Goal: Use online tool/utility: Utilize a website feature to perform a specific function

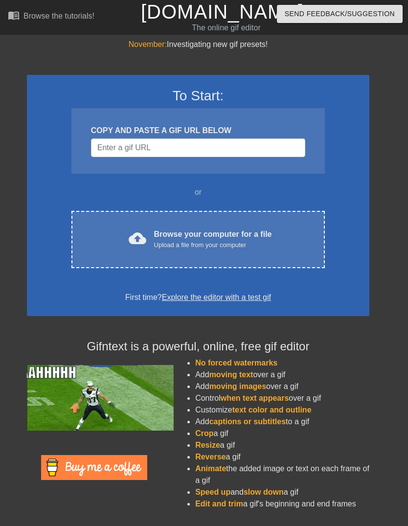
click at [231, 245] on div "Upload a file from your computer" at bounding box center [213, 245] width 118 height 10
click at [232, 245] on div "Upload a file from your computer" at bounding box center [213, 245] width 118 height 10
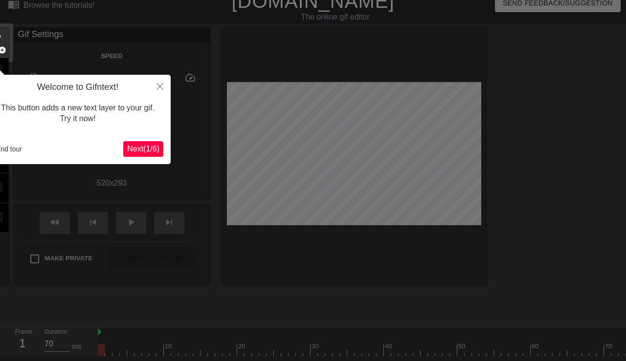
click at [147, 148] on span "Next ( 1 / 6 )" at bounding box center [143, 149] width 32 height 8
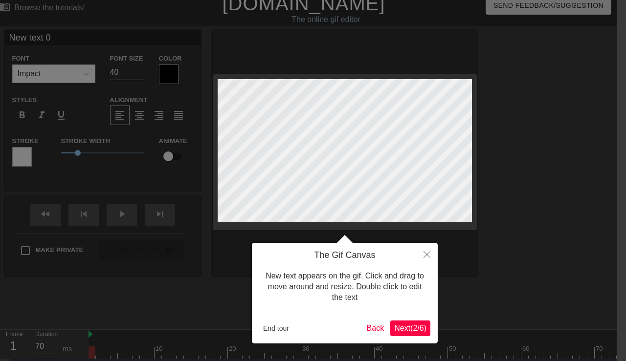
scroll to position [12, 13]
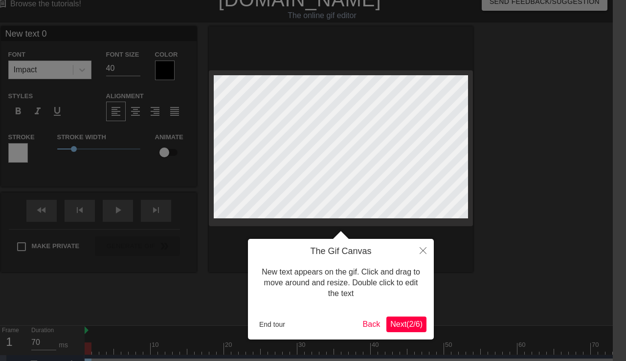
click at [406, 325] on span "Next ( 2 / 6 )" at bounding box center [406, 324] width 32 height 8
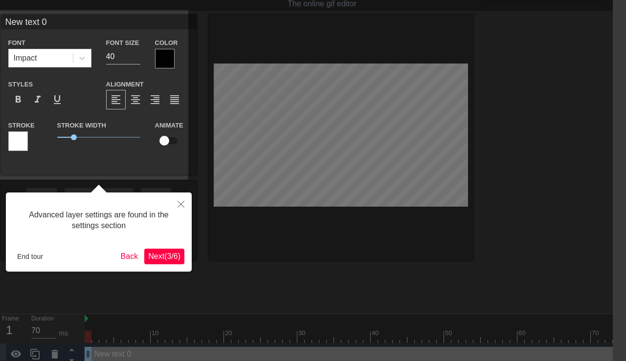
click at [167, 253] on span "Next ( 3 / 6 )" at bounding box center [164, 256] width 32 height 8
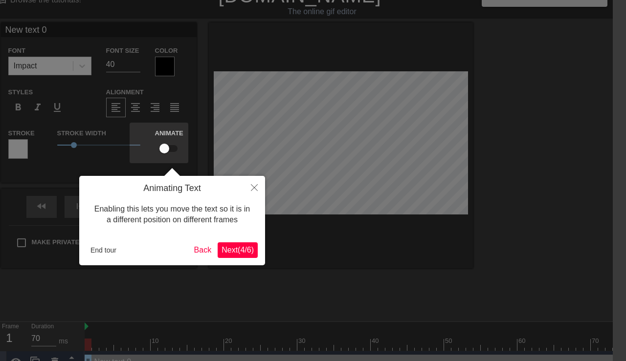
scroll to position [5, 13]
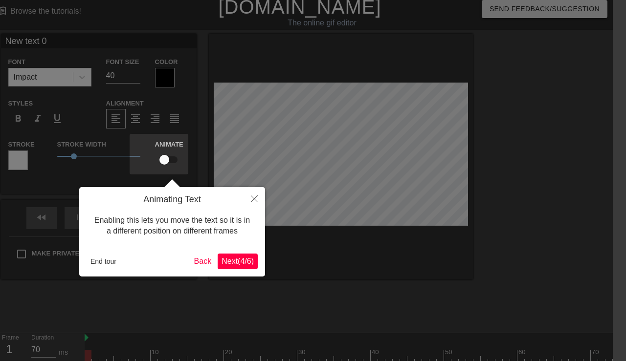
click at [243, 263] on span "Next ( 4 / 6 )" at bounding box center [238, 261] width 32 height 8
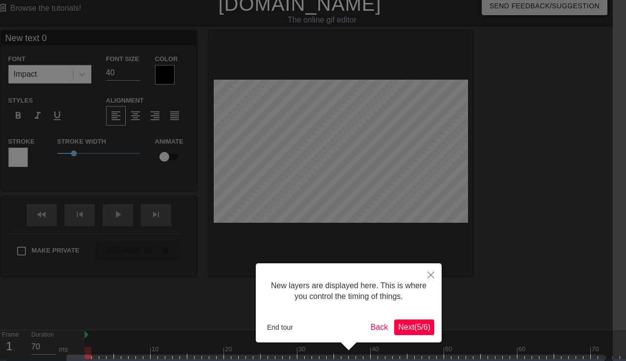
scroll to position [37, 13]
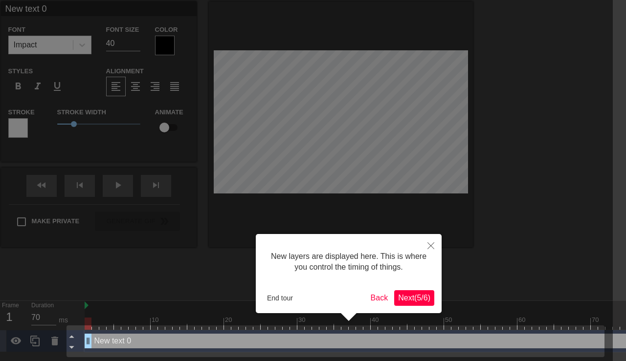
click at [407, 294] on span "Next ( 5 / 6 )" at bounding box center [414, 298] width 32 height 8
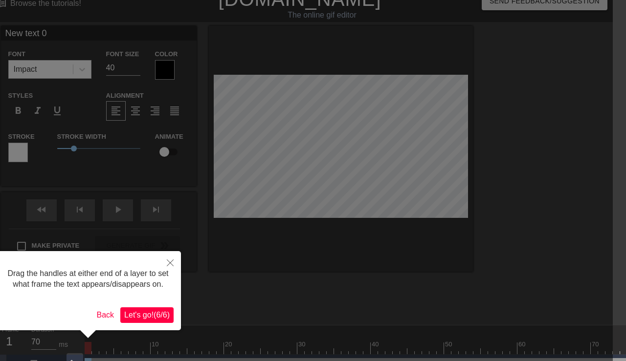
scroll to position [5, 13]
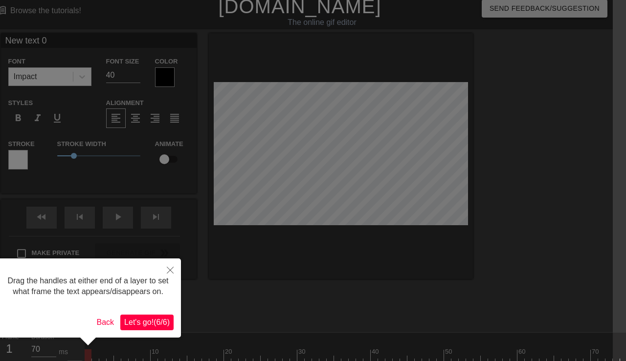
click at [156, 327] on span "Let's go! ( 6 / 6 )" at bounding box center [146, 322] width 45 height 8
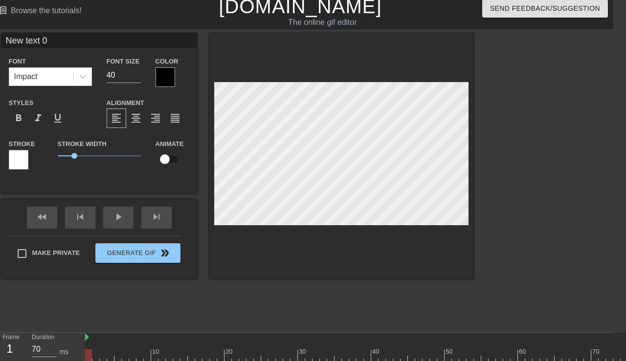
scroll to position [0, 2]
type textarea "New txt 0"
type input "New txt 0"
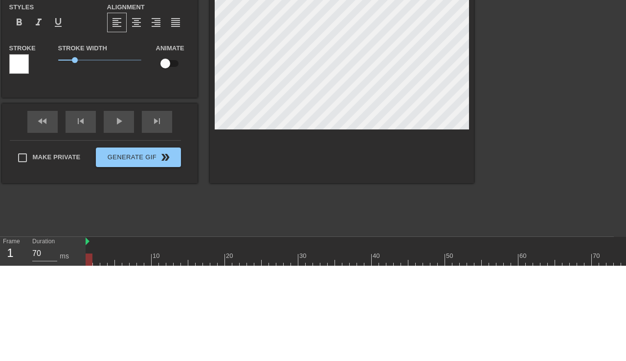
type textarea "New xt 0"
type input "Newxt 0"
type textarea "Next 0"
type input "Next 0"
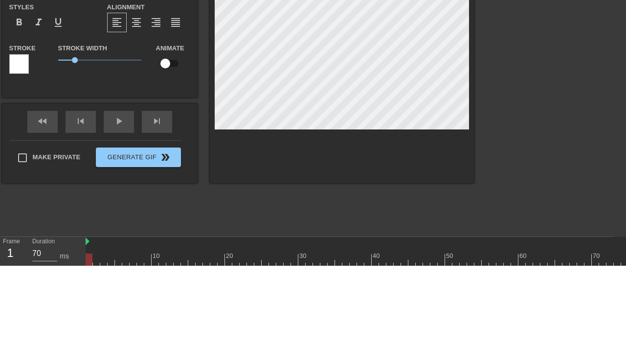
type textarea "Next 0"
type textarea "c"
type input "ch"
type textarea "che"
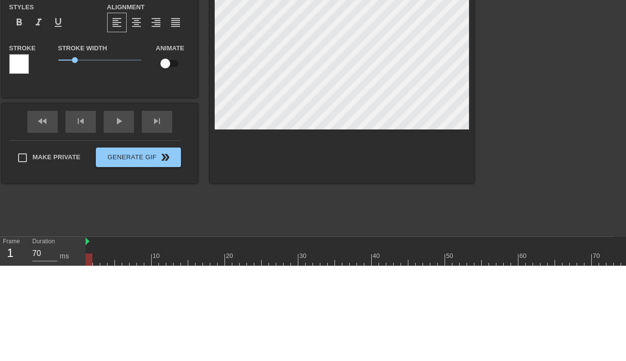
type input "chez"
type textarea "chez"
type input "che"
type textarea "che"
type input "ch"
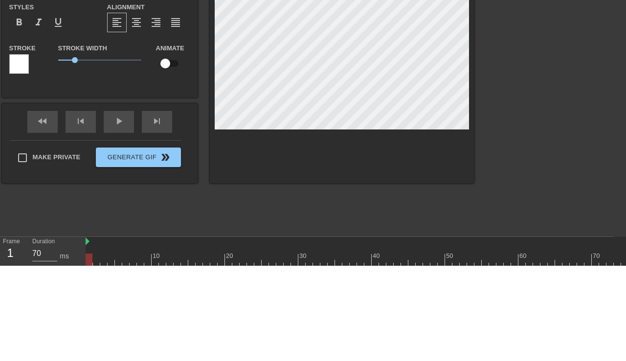
type textarea "c"
type input "c"
type input "C"
type textarea "Ch"
type input "Ch"
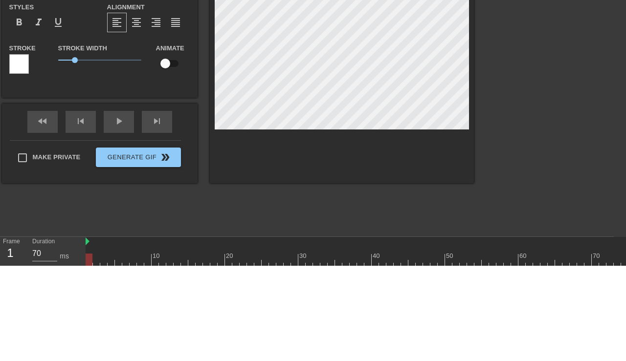
type textarea "Che"
type input "Chez"
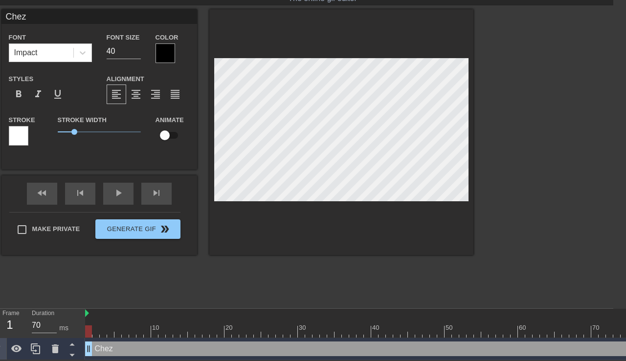
type textarea "Chez"
click at [407, 112] on div at bounding box center [558, 155] width 147 height 293
click at [407, 139] on div at bounding box center [558, 155] width 147 height 293
click at [169, 137] on input "checkbox" at bounding box center [165, 135] width 56 height 19
checkbox input "true"
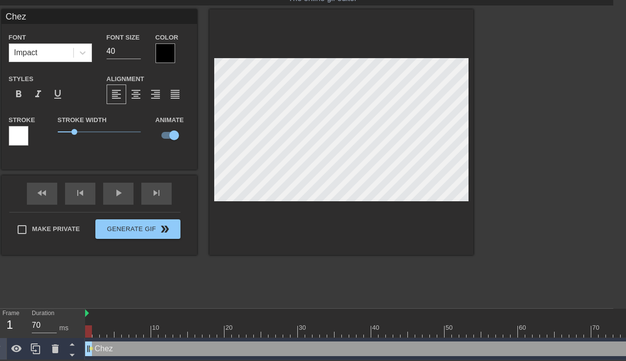
click at [119, 194] on div "play_arrow" at bounding box center [118, 194] width 30 height 22
click at [120, 191] on div "fast_rewind skip_previous pause skip_next" at bounding box center [99, 194] width 159 height 37
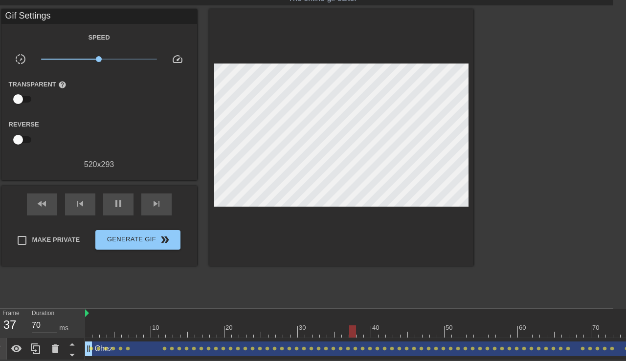
click at [123, 204] on span "pause" at bounding box center [119, 204] width 12 height 12
click at [46, 205] on span "fast_rewind" at bounding box center [42, 204] width 12 height 12
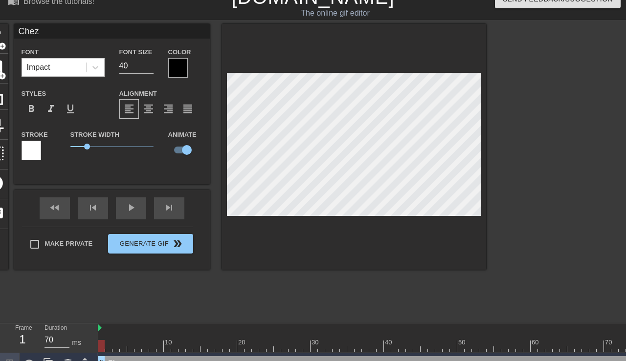
scroll to position [15, 0]
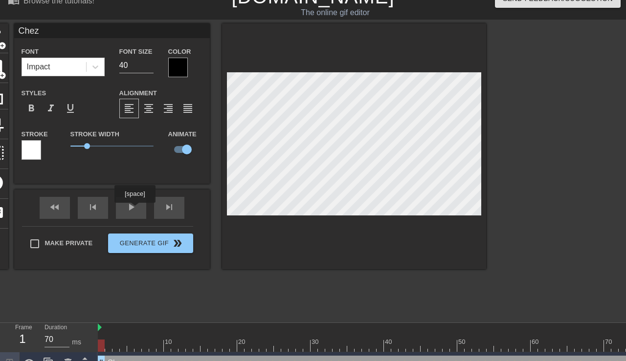
click at [136, 210] on div "play_arrow" at bounding box center [131, 208] width 30 height 22
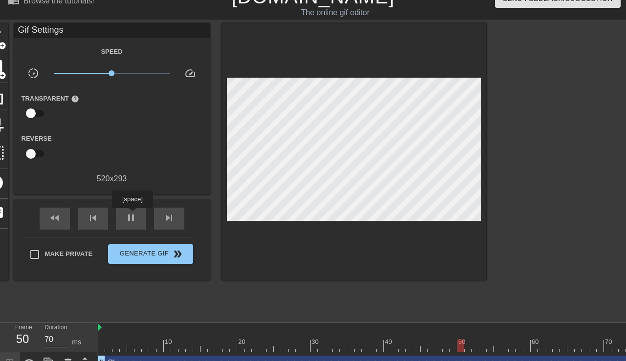
click at [134, 215] on span "pause" at bounding box center [131, 218] width 12 height 12
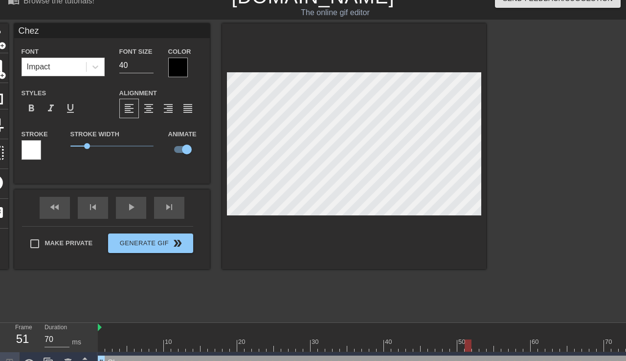
click at [54, 217] on div "fast_rewind" at bounding box center [55, 208] width 30 height 22
click at [133, 212] on div "play_arrow" at bounding box center [131, 208] width 30 height 22
click at [132, 206] on div "fast_rewind skip_previous pause skip_next" at bounding box center [111, 208] width 159 height 37
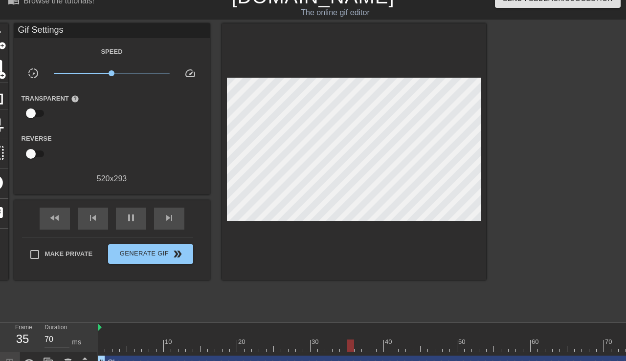
click at [136, 217] on span "pause" at bounding box center [131, 218] width 12 height 12
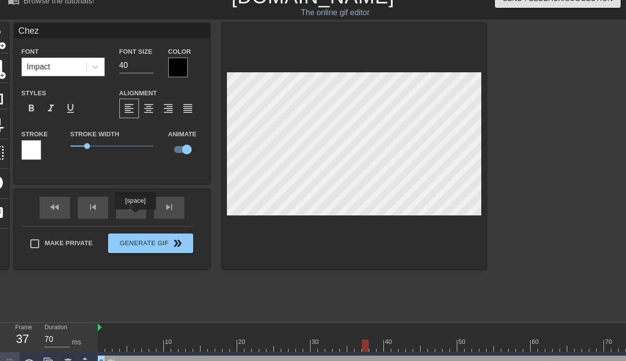
click at [55, 210] on div "fast_rewind" at bounding box center [55, 208] width 30 height 22
click at [55, 208] on div "fast_rewind" at bounding box center [55, 208] width 30 height 22
click at [100, 348] on div at bounding box center [483, 346] width 770 height 12
click at [102, 351] on div at bounding box center [101, 346] width 7 height 12
click at [131, 210] on div "play_arrow" at bounding box center [131, 208] width 30 height 22
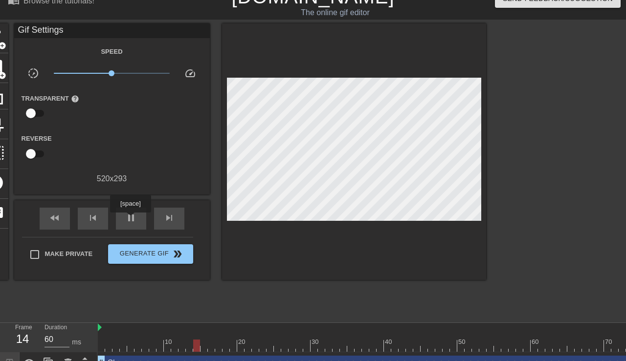
click at [132, 220] on span "pause" at bounding box center [131, 218] width 12 height 12
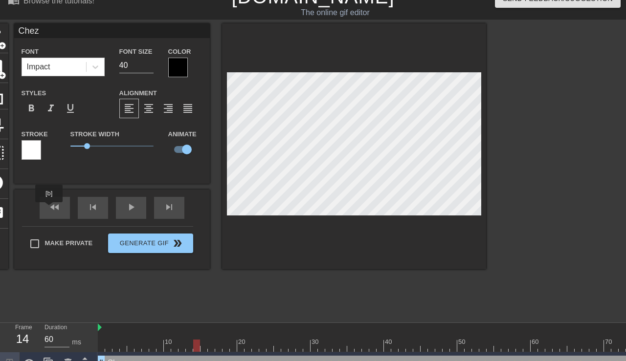
click at [50, 209] on div "fast_rewind" at bounding box center [55, 208] width 30 height 22
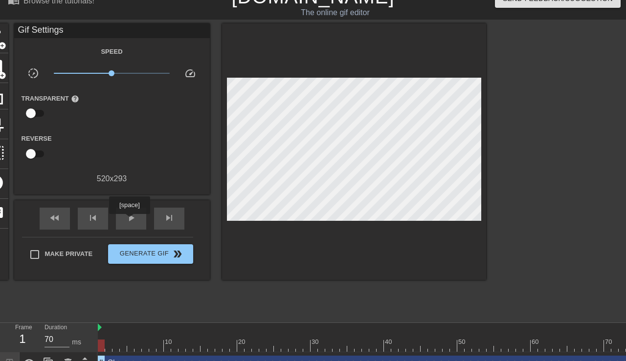
click at [131, 221] on span "play_arrow" at bounding box center [131, 218] width 12 height 12
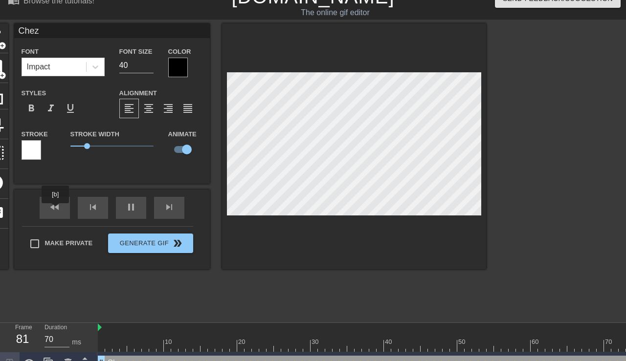
click at [56, 210] on div "fast_rewind" at bounding box center [55, 208] width 30 height 22
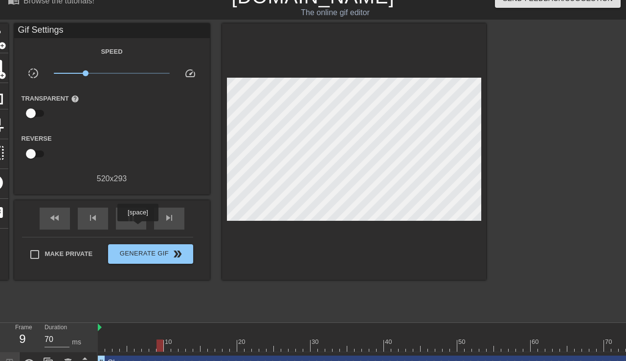
click at [139, 228] on div "pause" at bounding box center [131, 219] width 30 height 22
click at [56, 218] on span "fast_rewind" at bounding box center [55, 218] width 12 height 12
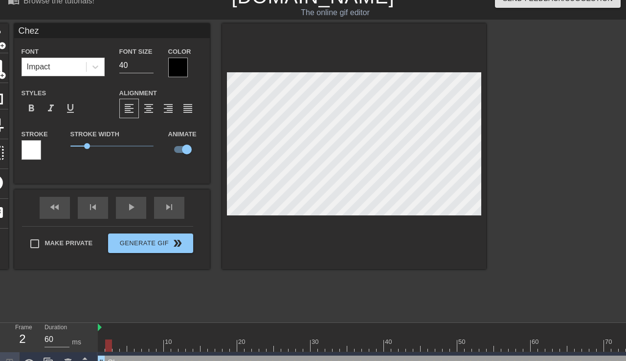
click at [103, 347] on div at bounding box center [483, 346] width 770 height 12
click at [113, 348] on div at bounding box center [483, 346] width 770 height 12
click at [122, 347] on div at bounding box center [483, 346] width 770 height 12
click at [110, 352] on div "10 20 30 40 50 60 70 80 90 100" at bounding box center [483, 337] width 770 height 29
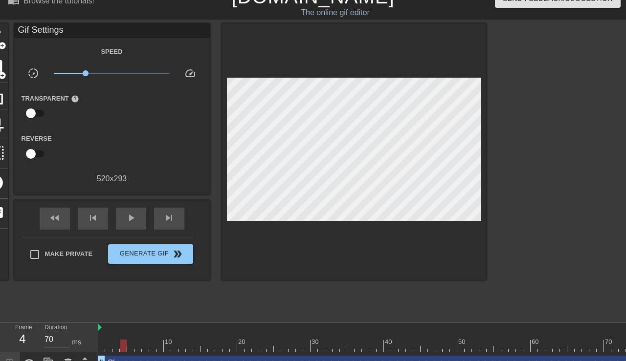
click at [109, 344] on div at bounding box center [483, 346] width 770 height 12
click at [117, 357] on div "Chez drag_handle drag_handle" at bounding box center [483, 363] width 770 height 15
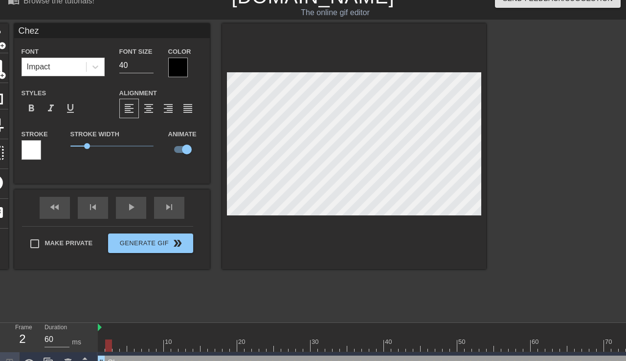
click at [115, 346] on div at bounding box center [483, 346] width 770 height 12
click at [125, 349] on div at bounding box center [483, 346] width 770 height 12
click at [134, 348] on div at bounding box center [483, 346] width 770 height 12
click at [138, 345] on div at bounding box center [483, 346] width 770 height 12
click at [149, 352] on div "10 20 30 40 50 60 70 80 90 100" at bounding box center [483, 337] width 770 height 29
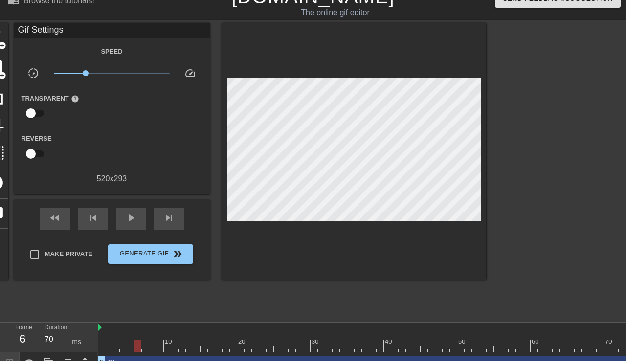
click at [152, 348] on div at bounding box center [483, 346] width 770 height 12
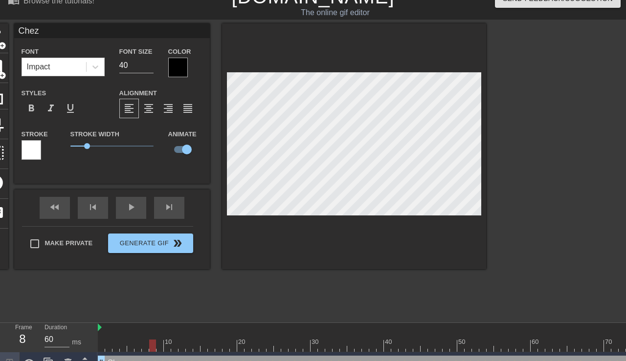
click at [164, 352] on div at bounding box center [483, 346] width 770 height 12
click at [182, 352] on div "10 20 30 40 50 60 70 80 90 100" at bounding box center [483, 337] width 770 height 29
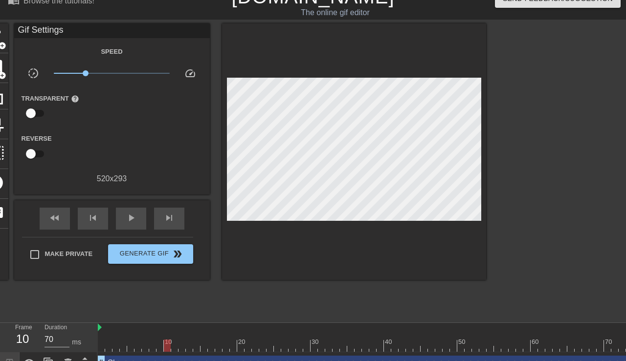
click at [181, 349] on div at bounding box center [483, 346] width 770 height 12
click at [177, 349] on div at bounding box center [483, 346] width 770 height 12
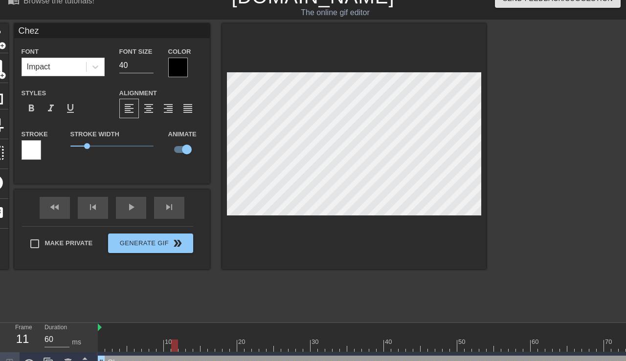
click at [186, 349] on div at bounding box center [483, 346] width 770 height 12
click at [184, 350] on div at bounding box center [483, 346] width 770 height 12
click at [194, 349] on div at bounding box center [483, 346] width 770 height 12
click at [211, 349] on div at bounding box center [483, 346] width 770 height 12
click at [204, 352] on div at bounding box center [483, 346] width 770 height 12
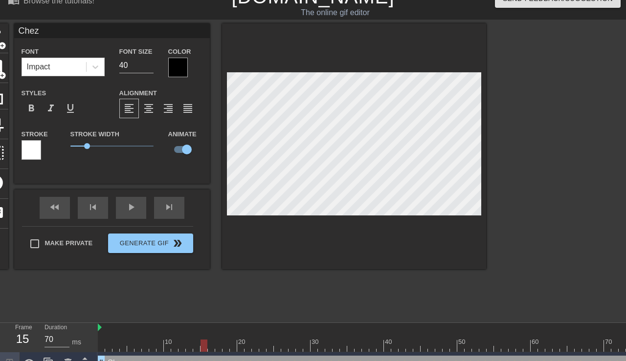
click at [202, 349] on div at bounding box center [204, 346] width 7 height 12
click at [200, 350] on div at bounding box center [483, 346] width 770 height 12
click at [214, 351] on div at bounding box center [483, 346] width 770 height 12
click at [221, 353] on div "Chez drag_handle drag_handle lens lens lens lens lens lens lens lens lens lens …" at bounding box center [483, 364] width 770 height 22
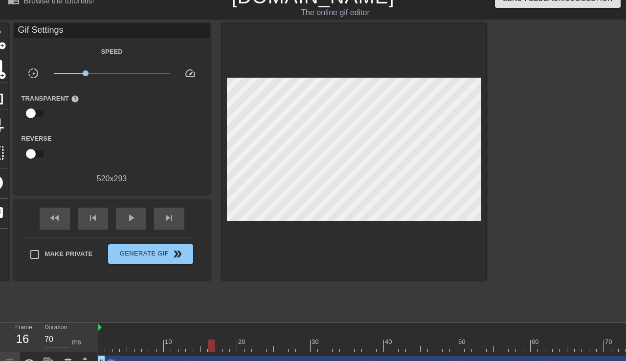
click at [223, 350] on div at bounding box center [483, 346] width 770 height 12
click at [220, 349] on div at bounding box center [483, 346] width 770 height 12
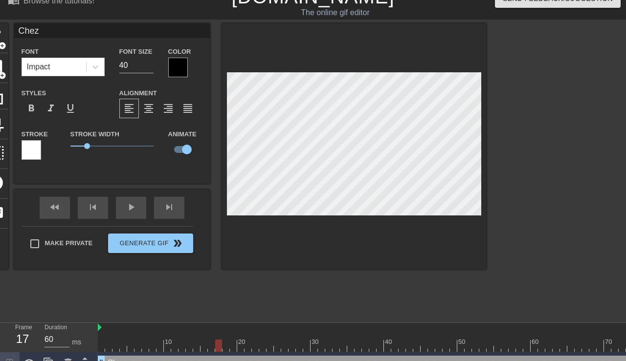
click at [228, 348] on div at bounding box center [483, 346] width 770 height 12
click at [226, 348] on div at bounding box center [226, 346] width 7 height 12
click at [233, 348] on div at bounding box center [483, 346] width 770 height 12
click at [238, 347] on div at bounding box center [483, 346] width 770 height 12
click at [50, 211] on div "fast_rewind" at bounding box center [55, 208] width 30 height 22
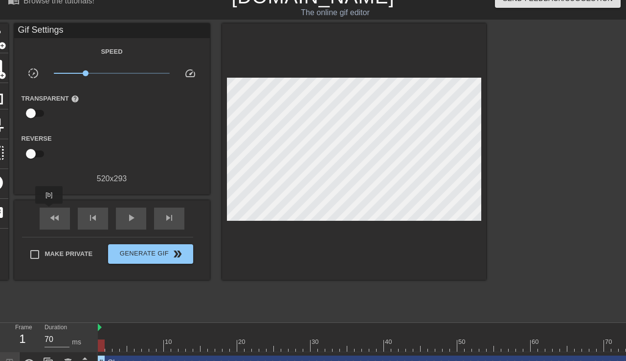
click at [132, 213] on span "play_arrow" at bounding box center [131, 218] width 12 height 12
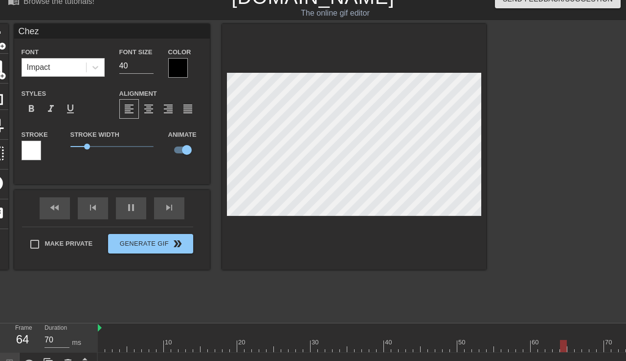
scroll to position [0, 1]
type input "70"
type input "Chz"
type textarea "Chz"
type input "60"
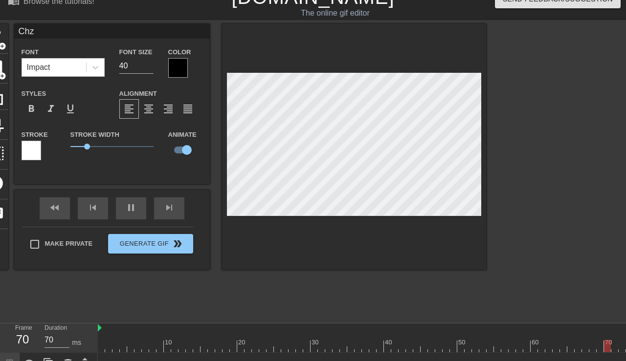
type input "Cz"
type textarea "Cz"
type input "70"
type input "z"
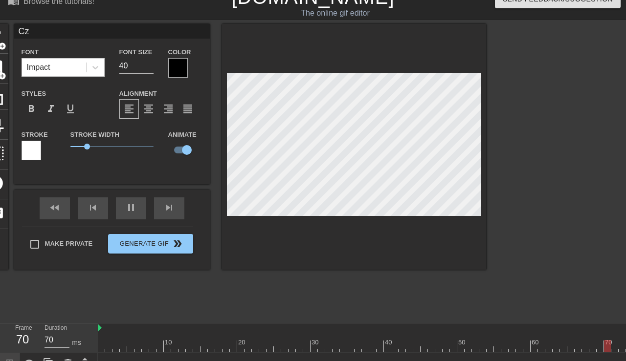
type textarea "z"
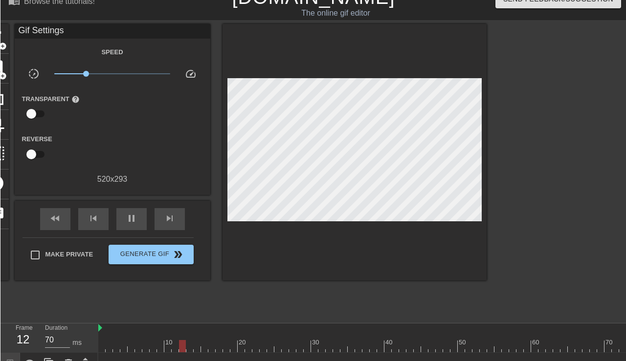
scroll to position [15, 0]
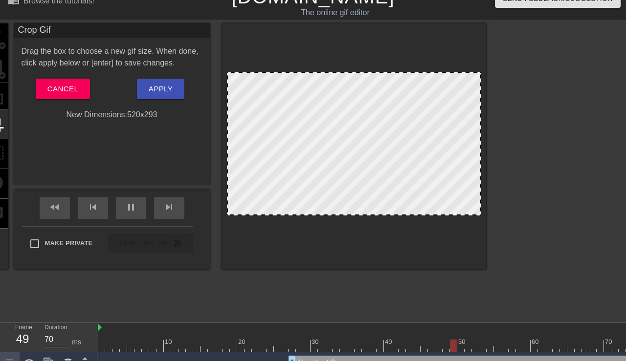
click at [70, 95] on span "Cancel" at bounding box center [62, 89] width 31 height 13
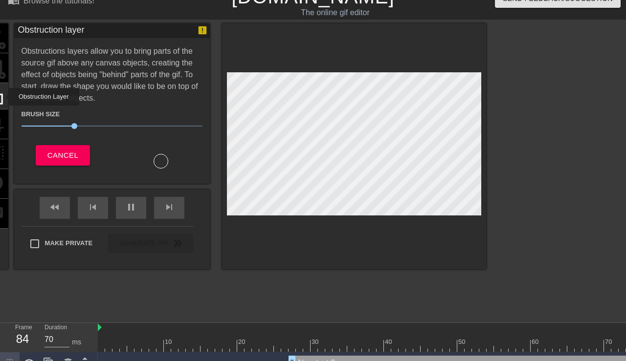
click at [53, 156] on span "Cancel" at bounding box center [62, 155] width 31 height 13
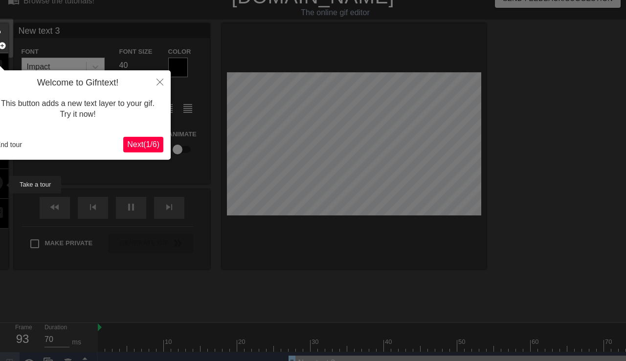
scroll to position [24, 0]
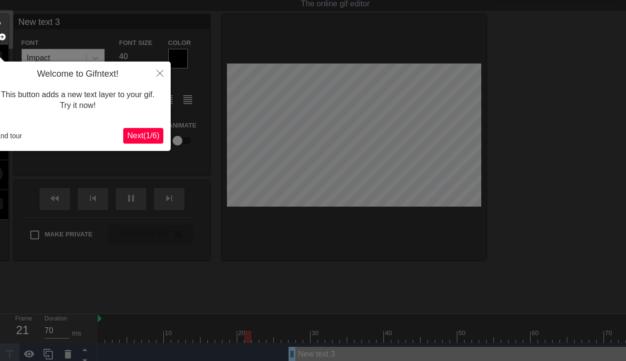
click at [162, 62] on button "Close" at bounding box center [160, 73] width 22 height 23
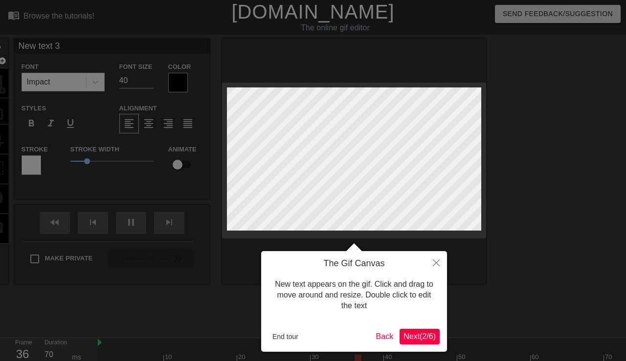
click at [407, 334] on span "Next ( 2 / 6 )" at bounding box center [420, 337] width 32 height 8
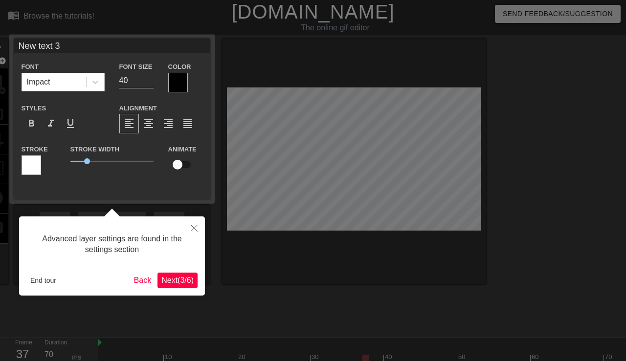
scroll to position [24, 0]
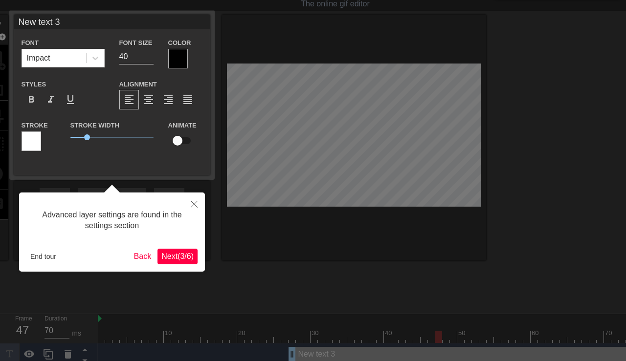
click at [182, 256] on span "Next ( 3 / 6 )" at bounding box center [177, 256] width 32 height 8
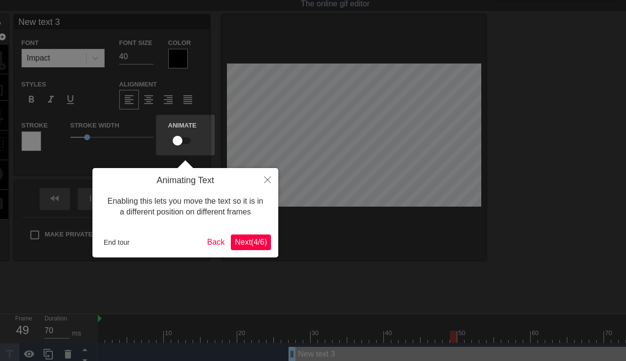
scroll to position [5, 0]
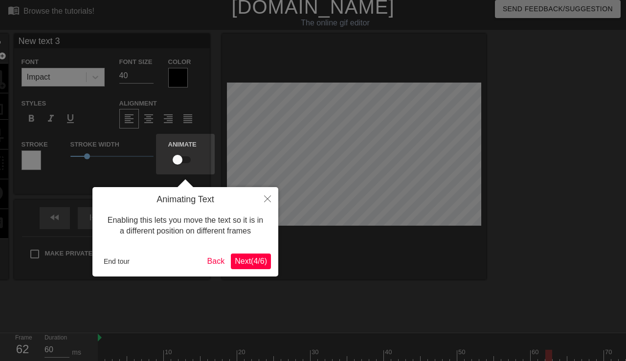
click at [260, 261] on span "Next ( 4 / 6 )" at bounding box center [251, 261] width 32 height 8
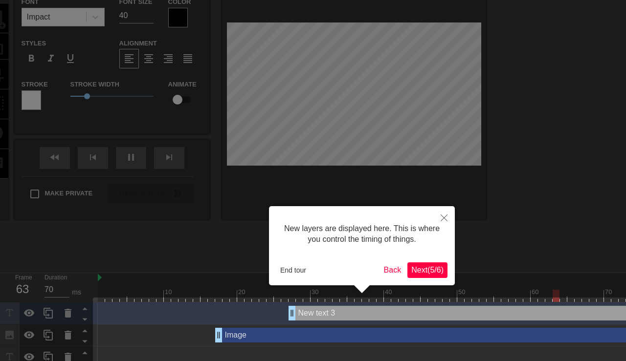
scroll to position [103, 0]
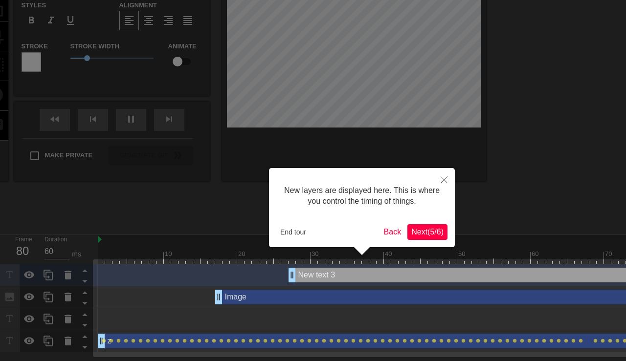
click at [407, 173] on button "Close" at bounding box center [444, 179] width 22 height 23
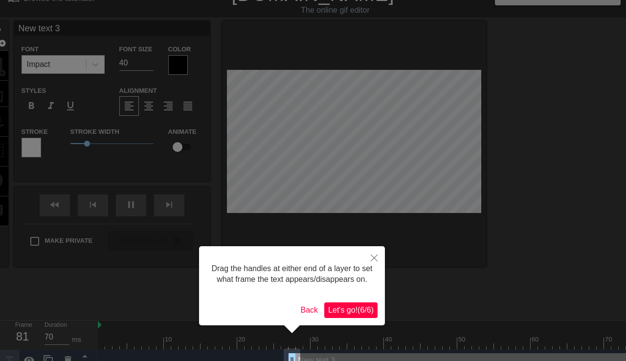
scroll to position [0, 0]
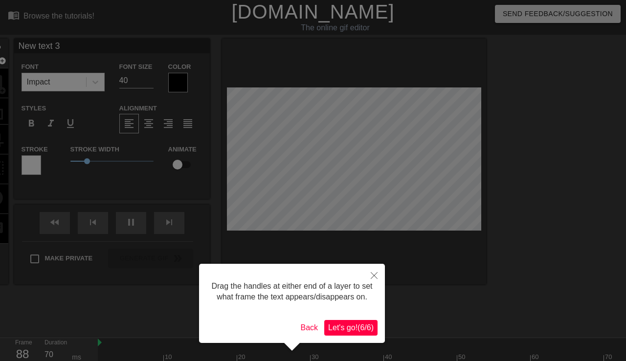
click at [357, 332] on span "Let's go! ( 6 / 6 )" at bounding box center [350, 328] width 45 height 8
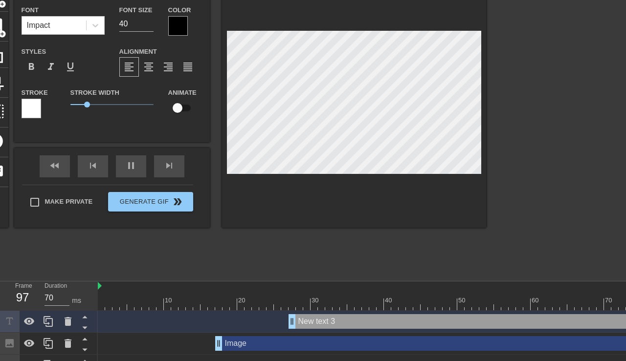
scroll to position [56, 0]
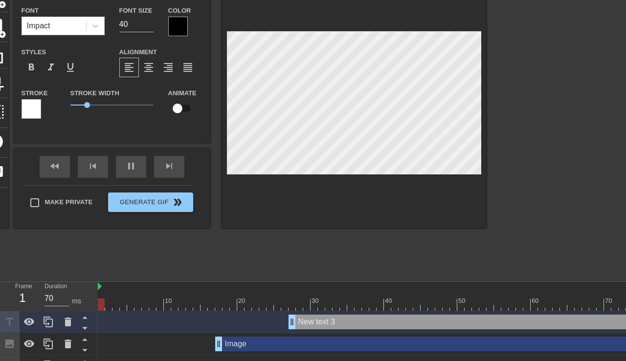
click at [407, 320] on div "New text 3 drag_handle drag_handle" at bounding box center [579, 322] width 580 height 15
click at [407, 317] on div "New text 3 drag_handle drag_handle" at bounding box center [579, 322] width 580 height 15
click at [63, 320] on icon at bounding box center [68, 322] width 12 height 12
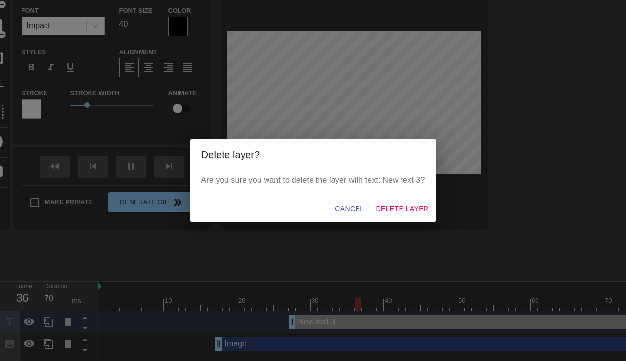
click at [407, 215] on span "Delete Layer" at bounding box center [402, 209] width 53 height 12
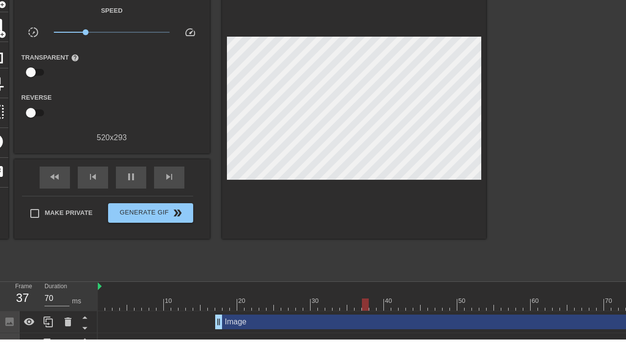
scroll to position [34, 0]
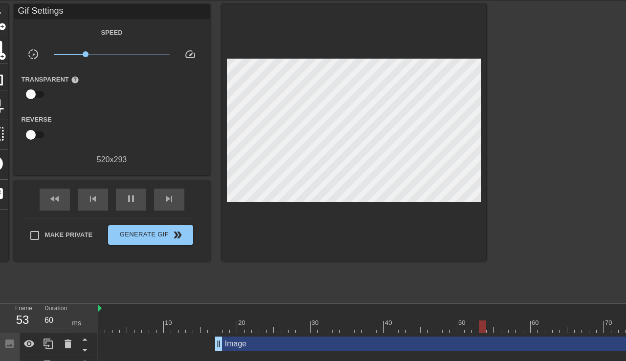
click at [328, 340] on div "Image drag_handle drag_handle" at bounding box center [541, 344] width 653 height 15
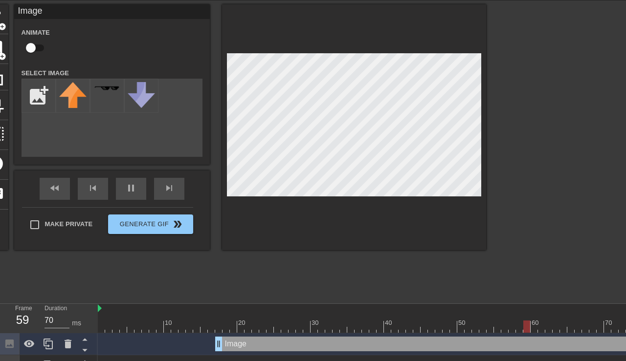
click at [63, 345] on icon at bounding box center [68, 345] width 12 height 12
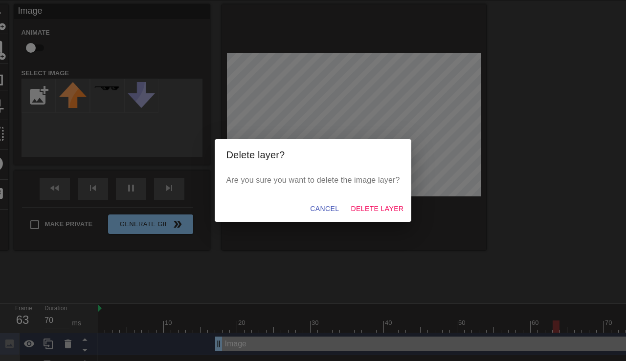
click at [375, 215] on span "Delete Layer" at bounding box center [377, 209] width 53 height 12
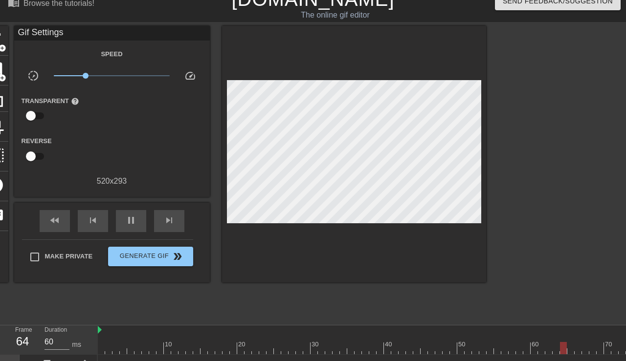
scroll to position [12, 0]
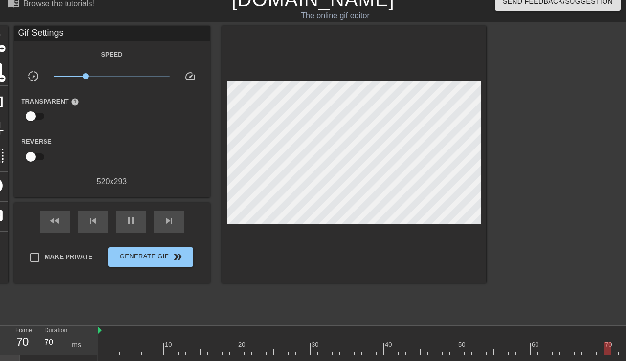
click at [310, 362] on div "New text 1 drag_handle drag_handle" at bounding box center [483, 366] width 770 height 15
click at [65, 366] on icon at bounding box center [68, 366] width 7 height 9
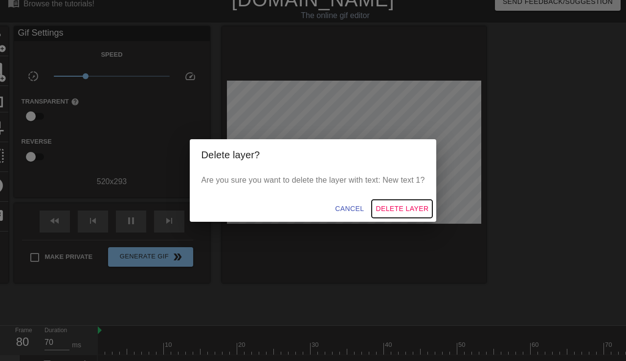
click at [407, 215] on span "Delete Layer" at bounding box center [402, 209] width 53 height 12
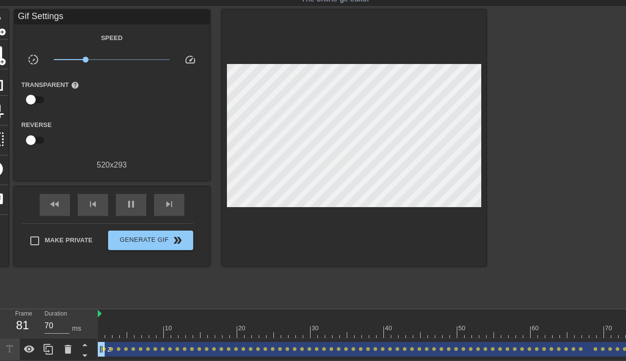
scroll to position [29, 0]
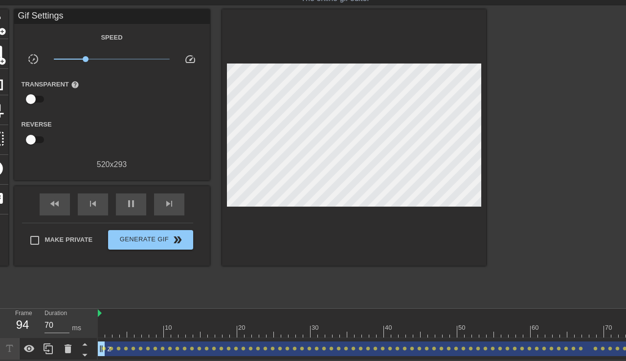
click at [68, 352] on icon at bounding box center [68, 349] width 7 height 9
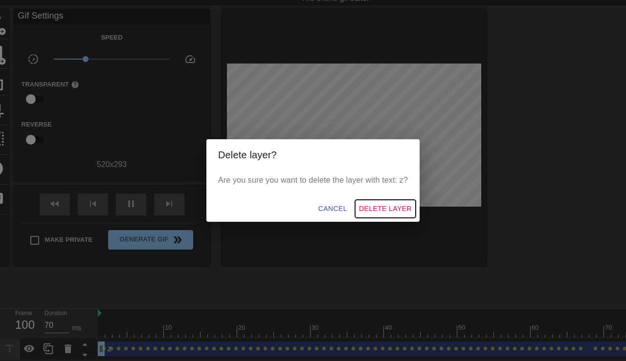
click at [392, 207] on span "Delete Layer" at bounding box center [385, 209] width 53 height 12
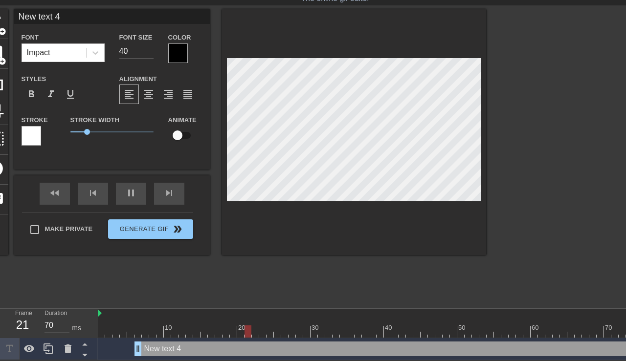
scroll to position [0, 2]
type input "70"
type input "New text"
type textarea "New text"
type input "60"
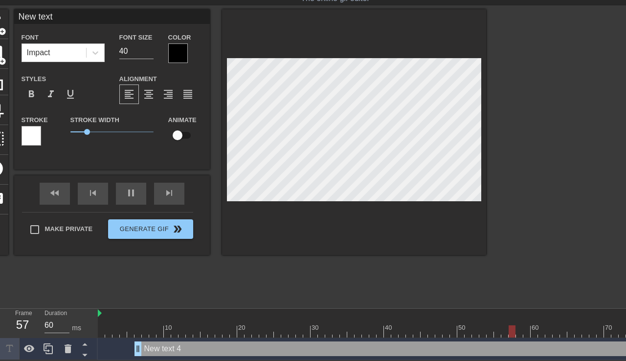
scroll to position [29, 0]
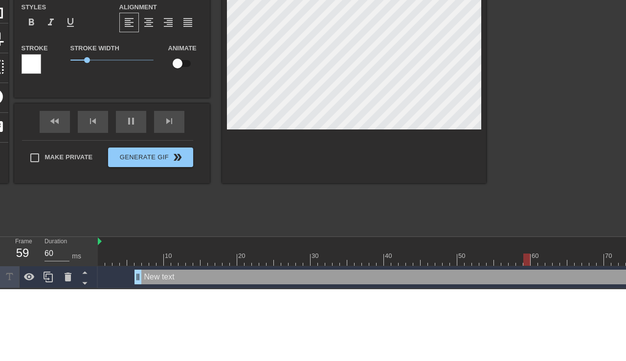
type input "New text"
type textarea "New text"
type input "70"
type textarea "New tex"
type input "New tex"
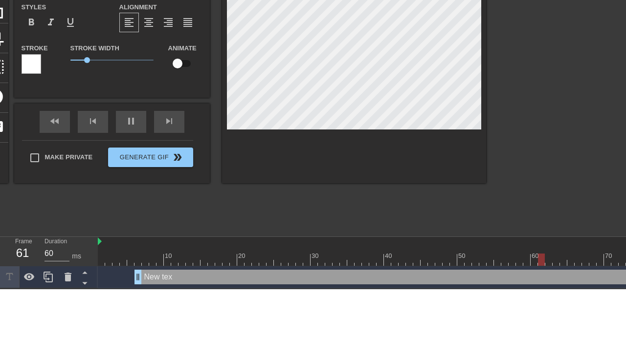
type input "70"
type input "New te"
type textarea "New t"
type input "New t"
type input "60"
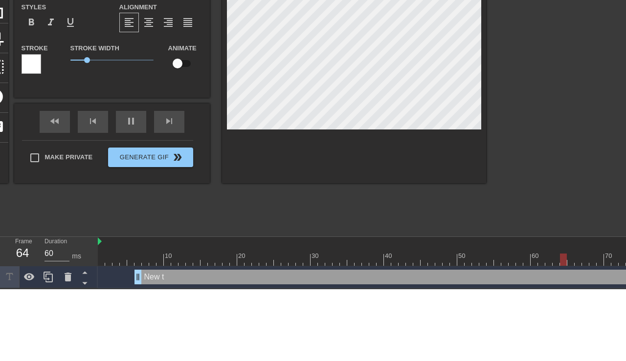
type input "New"
type textarea "New"
type input "70"
type input "New"
type textarea "New"
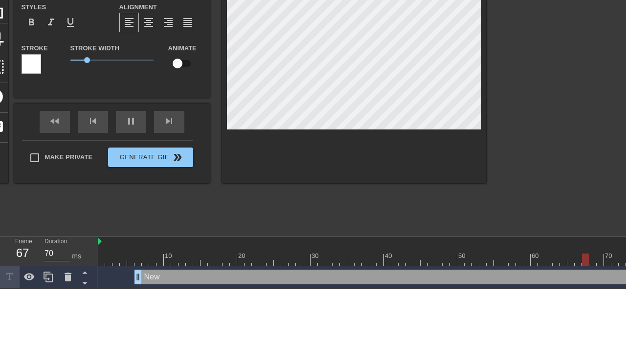
type input "Ne"
type textarea "Ne"
type input "60"
type input "N"
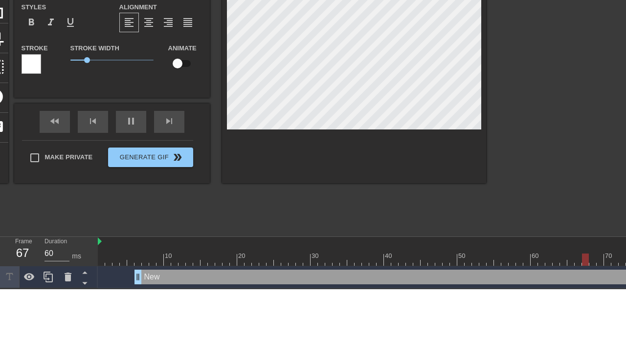
type textarea "N"
type input "70"
type input "C"
type textarea "C"
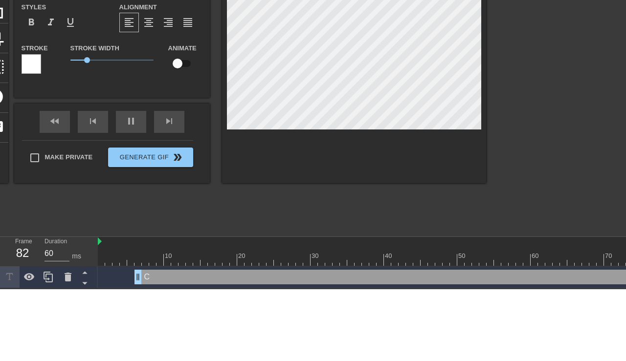
type input "70"
type input "Ch"
type textarea "Ch"
type input "70"
type textarea "Che"
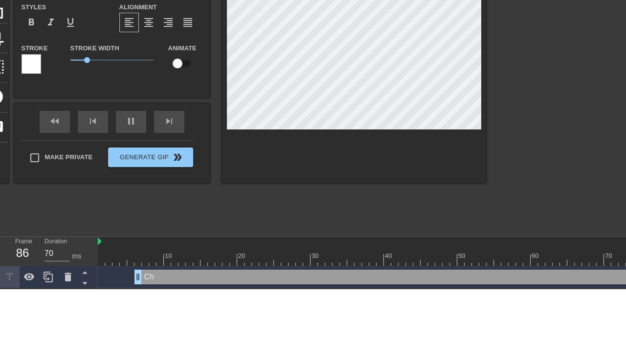
type input "Che"
type input "70"
type input "Chez"
type textarea "Chez"
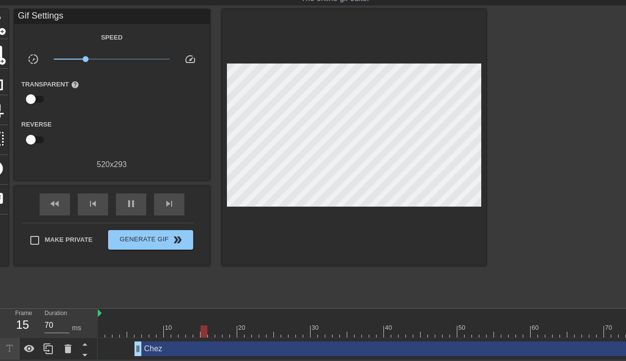
click at [226, 347] on div "Chez drag_handle drag_handle" at bounding box center [502, 349] width 734 height 15
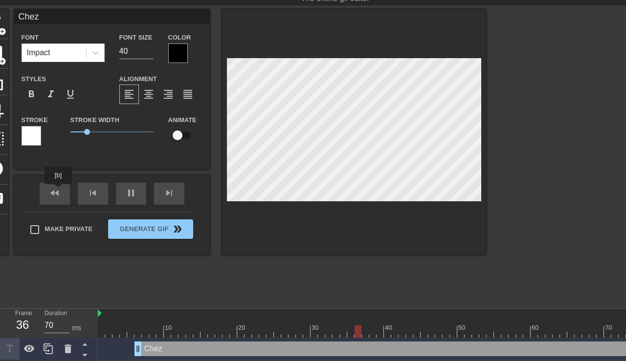
click at [59, 191] on div "fast_rewind skip_previous pause skip_next" at bounding box center [111, 194] width 159 height 37
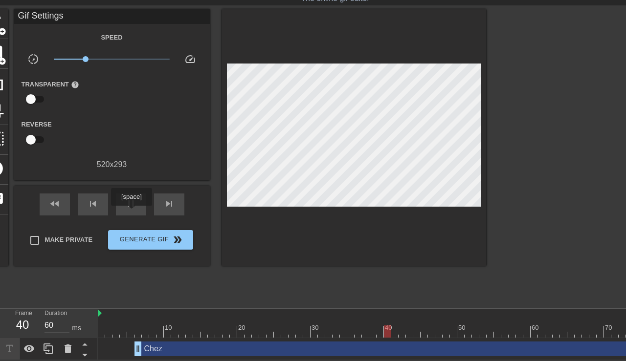
click at [133, 213] on div "pause" at bounding box center [131, 205] width 30 height 22
click at [57, 205] on span "fast_rewind" at bounding box center [55, 204] width 12 height 12
click at [195, 351] on div "Chez drag_handle drag_handle" at bounding box center [502, 349] width 734 height 15
click at [291, 342] on div "Chez drag_handle drag_handle" at bounding box center [502, 349] width 734 height 15
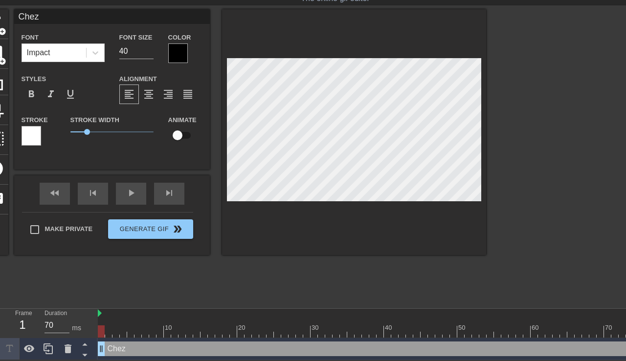
click at [131, 195] on div "play_arrow" at bounding box center [131, 194] width 30 height 22
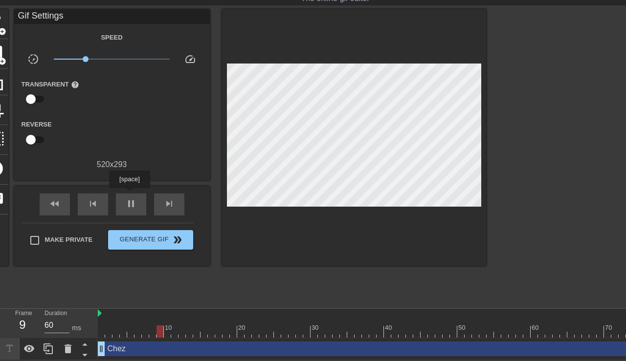
click at [135, 207] on span "pause" at bounding box center [131, 204] width 12 height 12
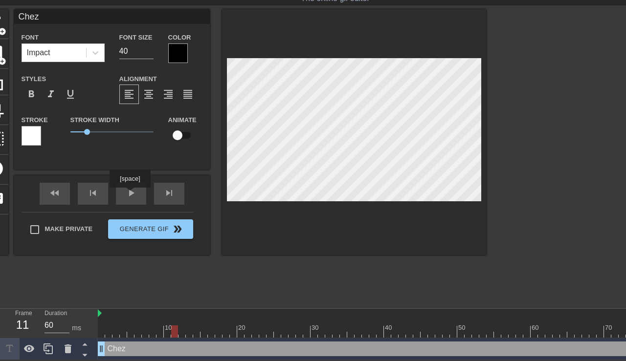
click at [131, 195] on div "play_arrow" at bounding box center [131, 194] width 30 height 22
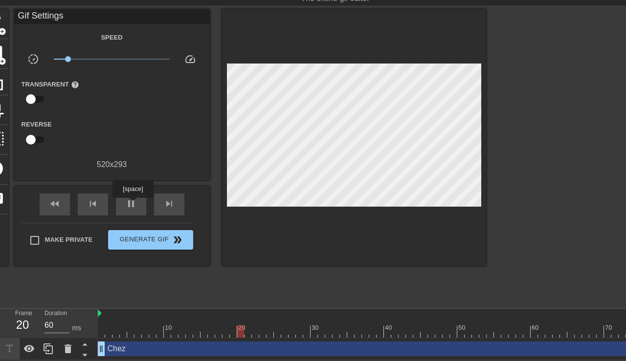
type input "70"
click at [134, 205] on span "pause" at bounding box center [131, 204] width 12 height 12
click at [52, 209] on span "fast_rewind" at bounding box center [55, 204] width 12 height 12
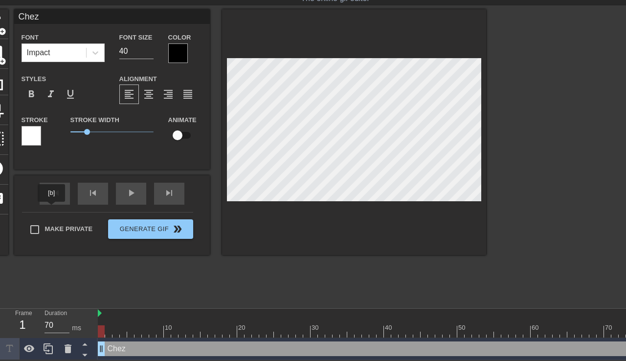
click at [183, 139] on input "checkbox" at bounding box center [178, 135] width 56 height 19
checkbox input "true"
click at [134, 196] on div "play_arrow" at bounding box center [131, 194] width 30 height 22
click at [128, 195] on div "pause" at bounding box center [131, 194] width 30 height 22
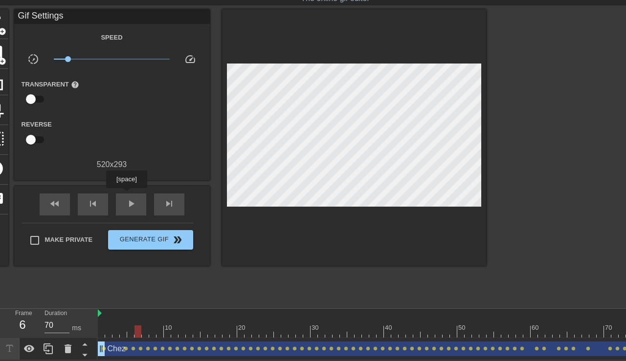
click at [125, 206] on span "play_arrow" at bounding box center [131, 204] width 12 height 12
click at [5, 31] on span "add_circle" at bounding box center [2, 31] width 8 height 8
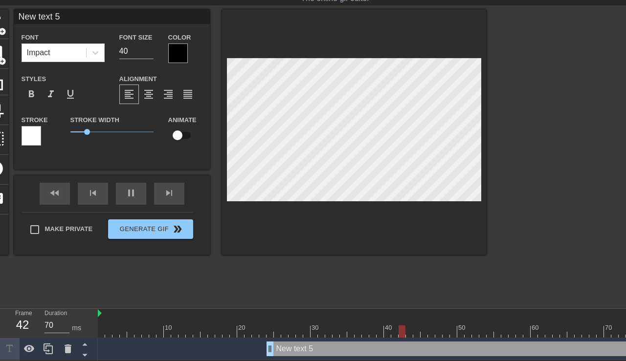
click at [181, 51] on div at bounding box center [178, 54] width 20 height 20
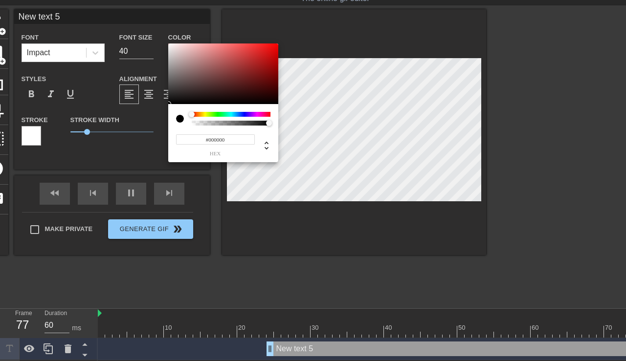
type input "70"
type input "#FFFAFA"
type input "70"
click at [170, 44] on div at bounding box center [170, 44] width 6 height 6
type input "#FDF8F8"
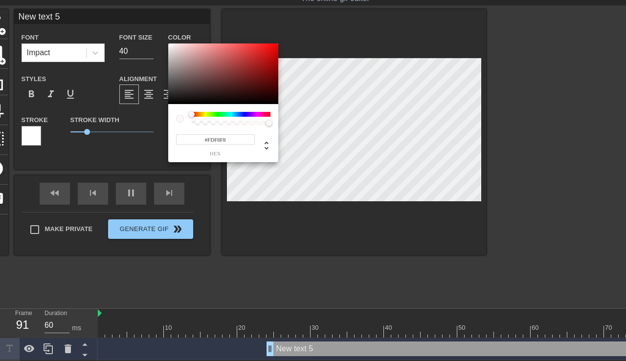
type input "70"
type input "#F7F0F0"
type input "70"
click at [172, 46] on div at bounding box center [171, 46] width 6 height 6
type input "#F5EDED"
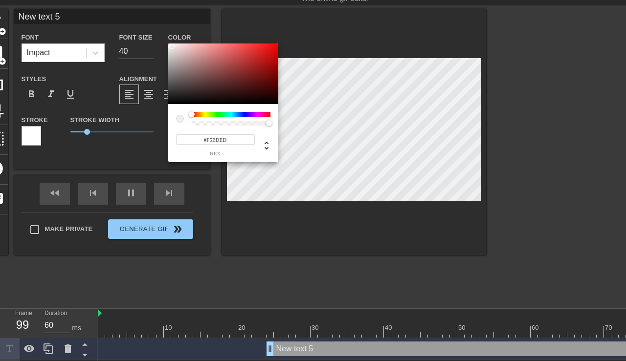
type input "70"
type input "#E6DBDB"
click at [174, 49] on div at bounding box center [173, 49] width 6 height 6
type input "70"
type input "#E6D5D5"
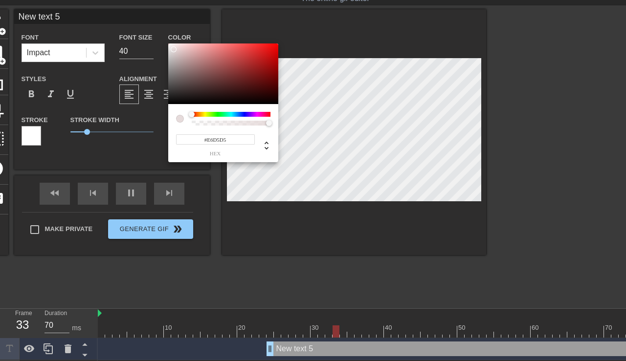
type input "60"
type input "#F9EFEF"
type input "70"
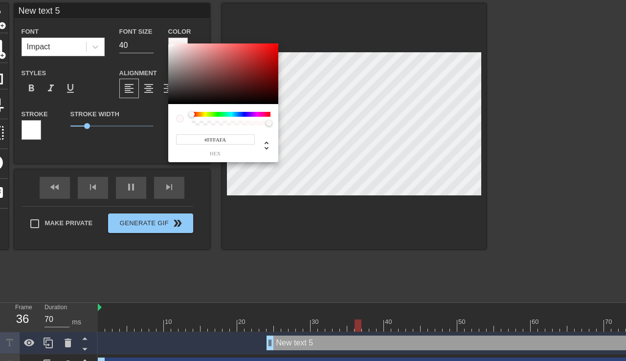
type input "#FF5555"
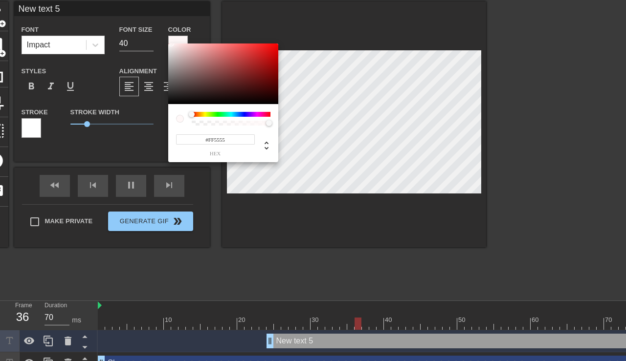
type input "60"
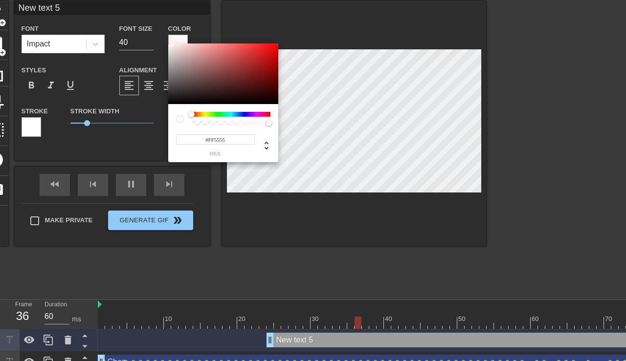
type input "#FFC6C6"
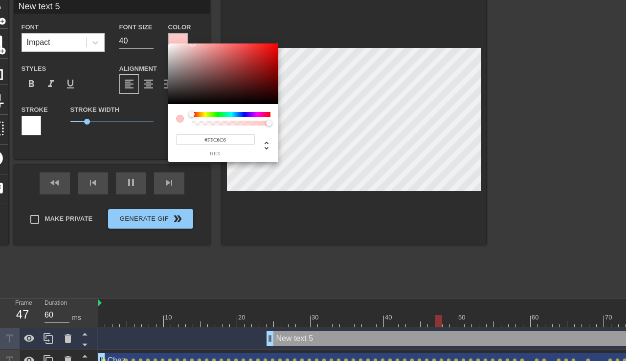
type input "70"
type input "#F5B6B6"
type input "60"
type input "#F7C3C3"
type input "70"
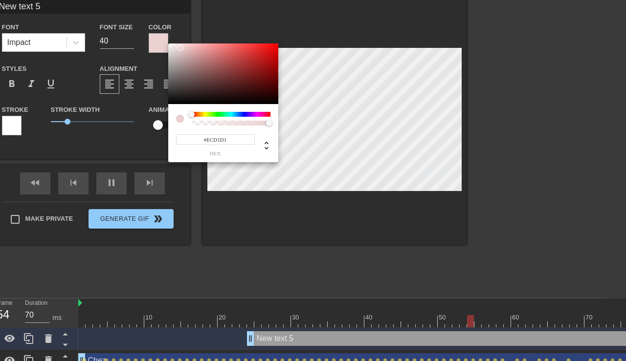
type input "#E84D4D"
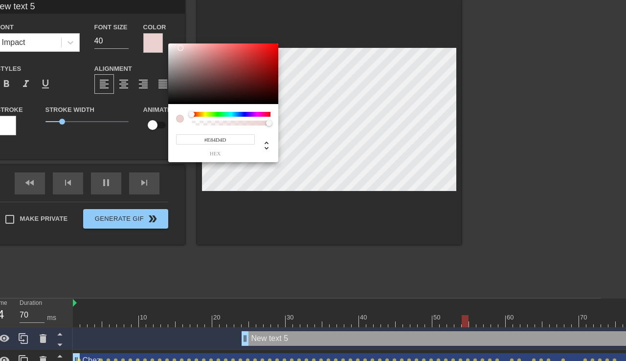
type input "60"
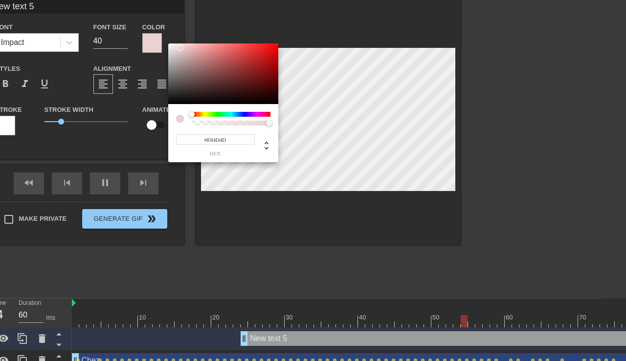
type input "#E2E2E2"
type input "70"
type input "#E0E0E0"
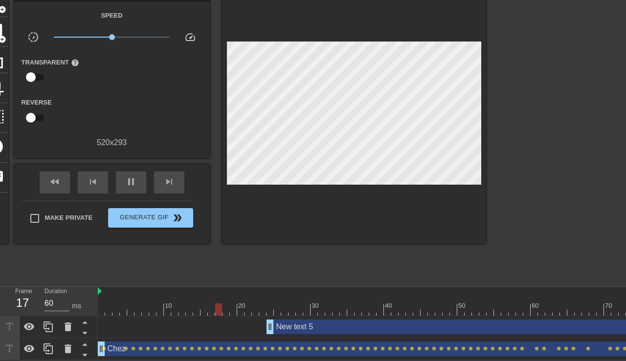
scroll to position [51, 0]
click at [365, 326] on div "New text 5 drag_handle drag_handle" at bounding box center [568, 327] width 602 height 15
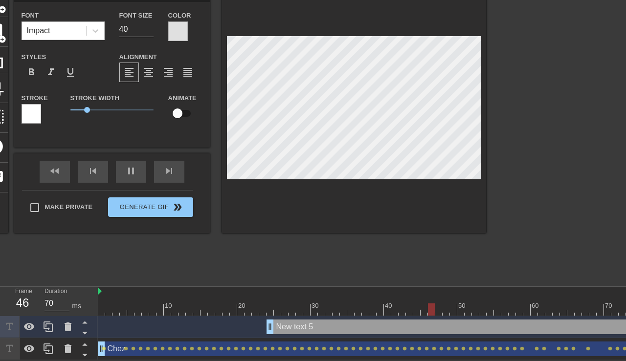
click at [180, 28] on div at bounding box center [178, 32] width 20 height 20
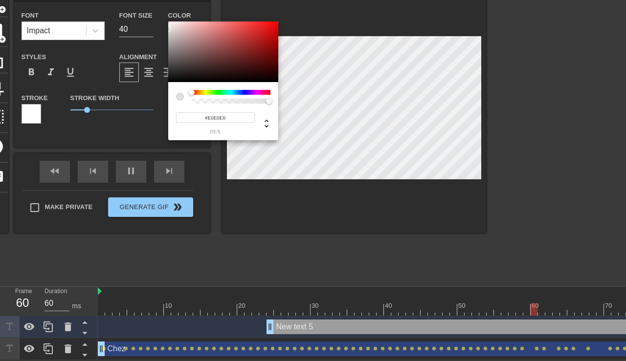
type input "70"
type input "#F7EDED"
type input "70"
click at [172, 24] on div at bounding box center [173, 24] width 6 height 6
type input "#F5EBEB"
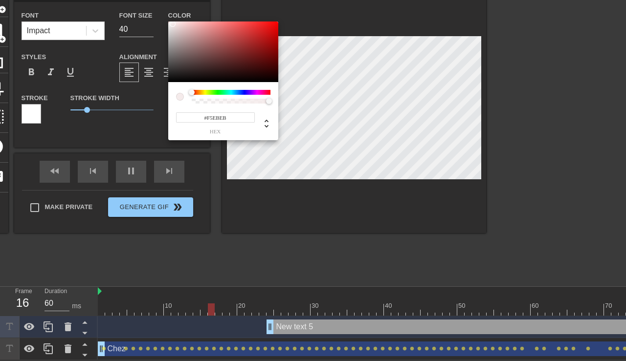
type input "70"
type input "#EFE1E1"
type input "60"
type input "#EFECEC"
type input "70"
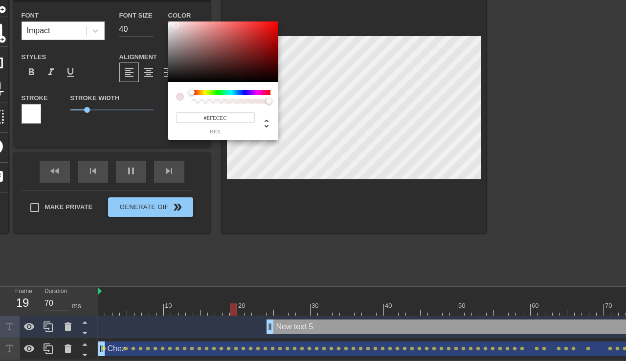
type input "#ECECEC"
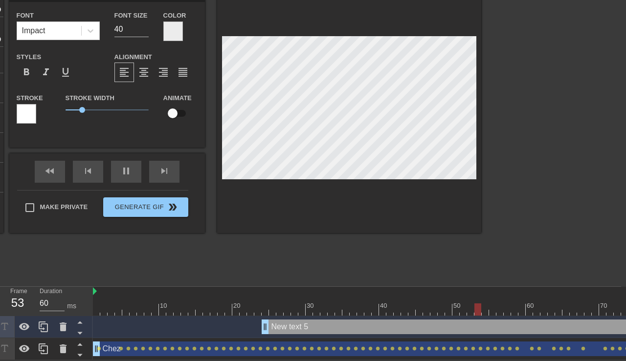
scroll to position [0, 2]
type input "70"
type input "New text"
type textarea "New text"
type input "70"
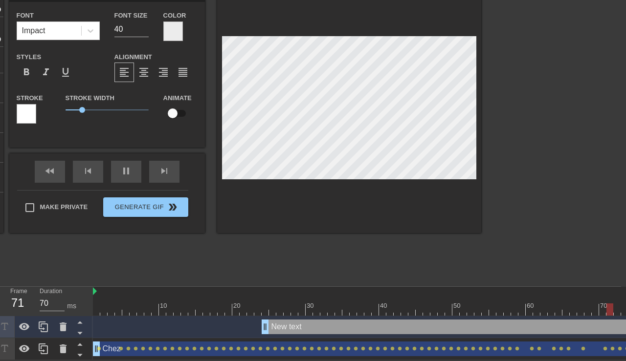
type input "New text"
type textarea "New text"
type input "70"
type input "New tex"
type textarea "New tex"
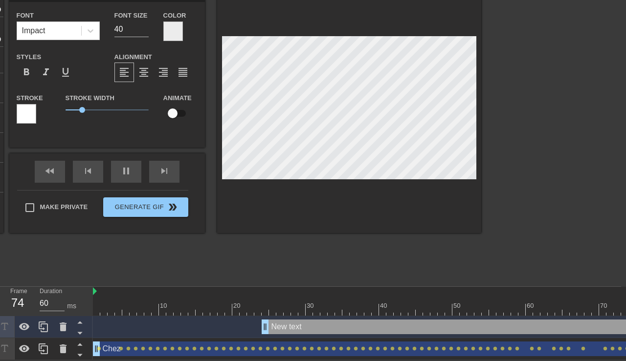
type input "70"
type input "New te"
type textarea "New te"
type input "70"
type input "New t"
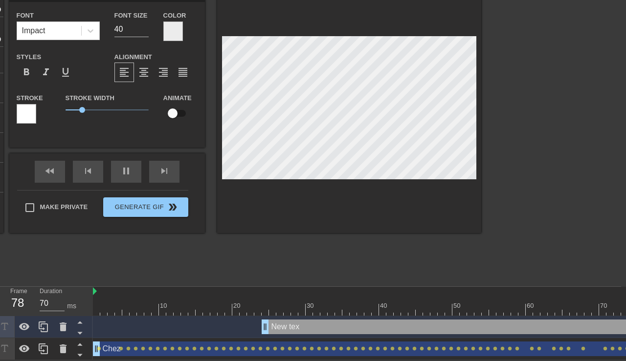
type textarea "New t"
type input "60"
type input "New"
type textarea "New"
type input "60"
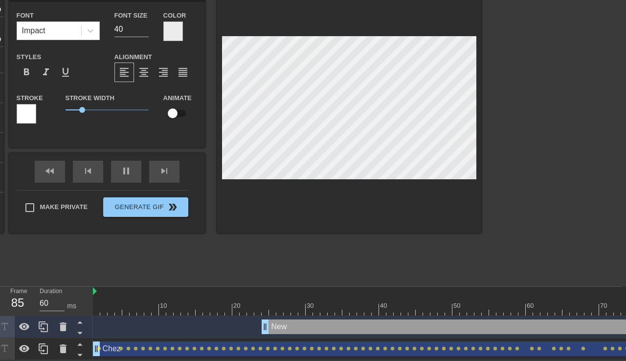
type input "New"
type textarea "New"
type input "60"
type input "Ne"
type textarea "Ne"
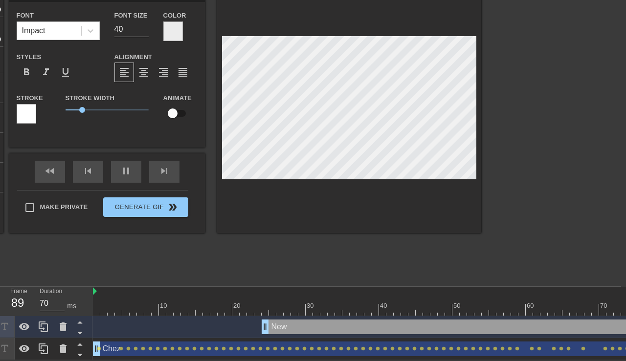
scroll to position [0, 0]
type input "60"
type input "N"
type textarea "N"
type input "70"
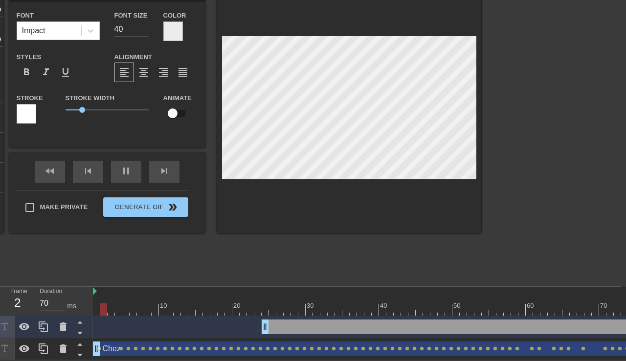
type input "60"
type input "3"
type textarea "3"
type input "70"
type input "32"
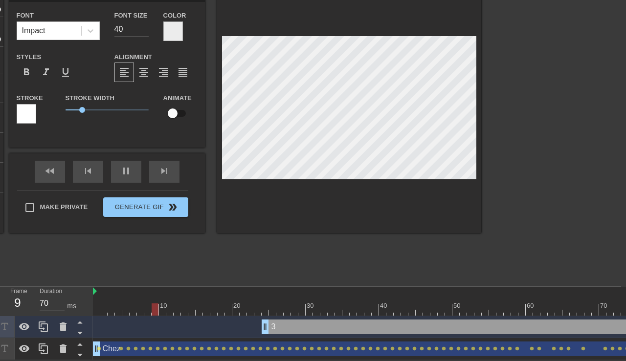
type textarea "32"
type input "60"
type input "323"
type textarea "323"
type input "70"
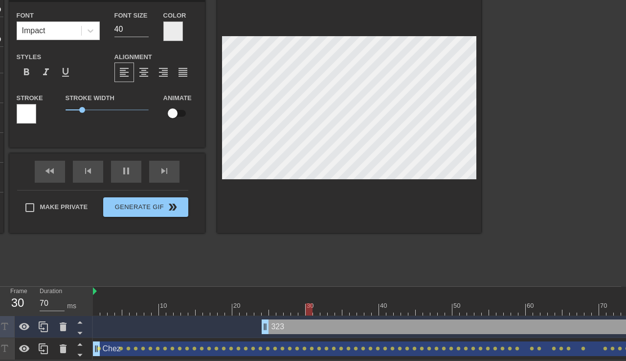
type input "323"
type textarea "323"
type input "70"
type input "323 o"
type textarea "323 o"
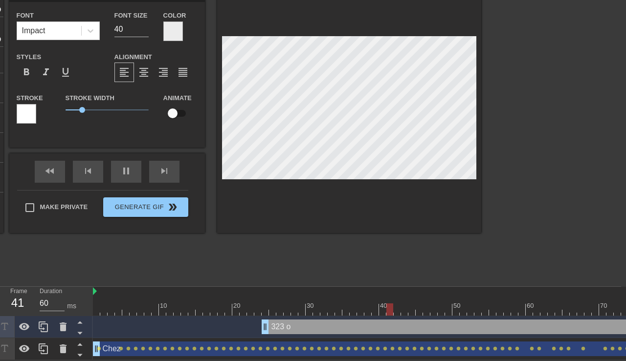
type input "70"
type textarea "323 on"
type input "323 on"
type input "70"
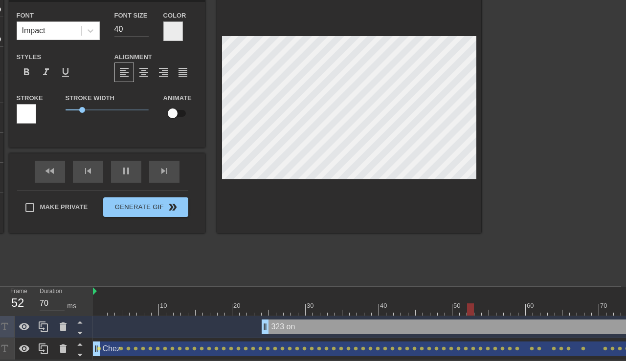
type input "323 on"
type textarea "323 on"
type input "60"
type input "323 on B"
type textarea "323 on B"
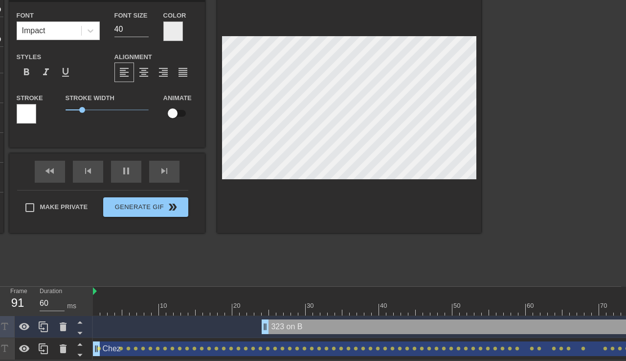
type input "70"
type input "323 on Bu"
type textarea "323 on Bu"
type input "60"
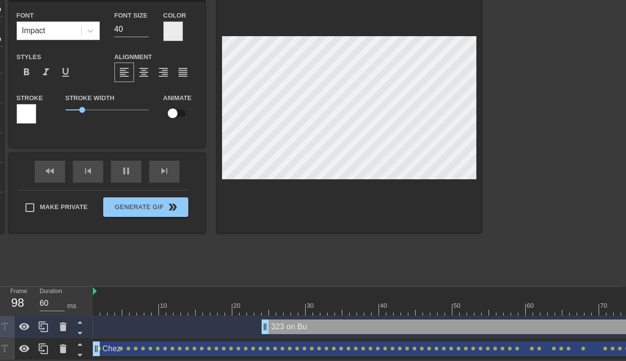
type input "323 on Bus"
type textarea "323 on Bus"
type input "70"
type textarea "323 on Bust"
type input "323 on Bust"
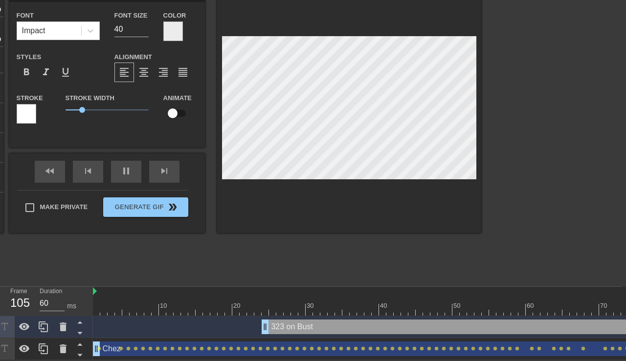
type input "70"
type input "323 on Buste"
type textarea "323 on Buste"
type input "70"
type input "323 on Buster"
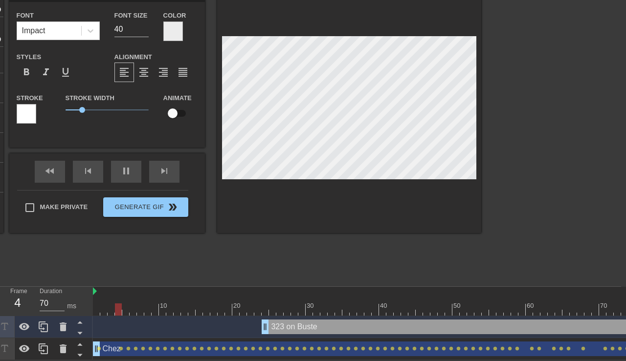
type textarea "323 on Buster"
type input "60"
type input "323 on Buster"
type textarea "323 on Buster"
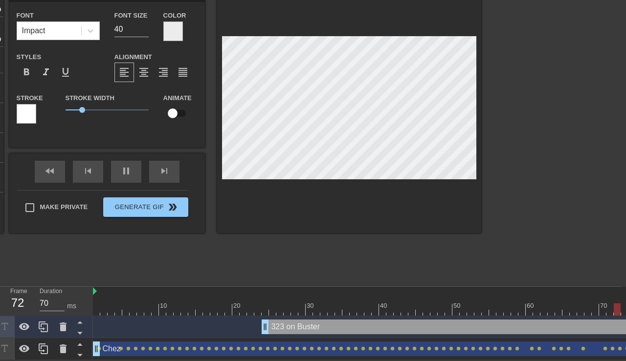
type input "60"
type input "323 on Buster D"
type textarea "323 on Buster D"
type input "70"
type input "323 on Buster Da"
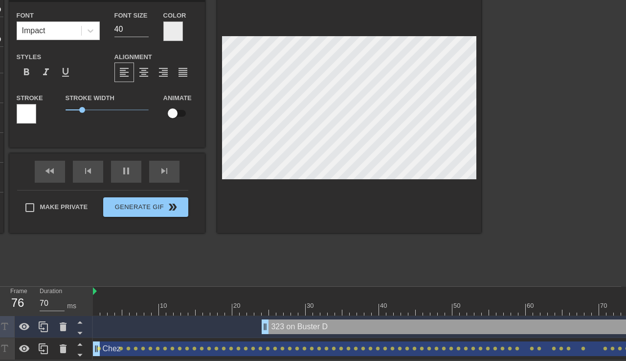
type textarea "323 on Buster Da"
type input "60"
type input "323 on Buster Day"
type textarea "323 on Buster Day"
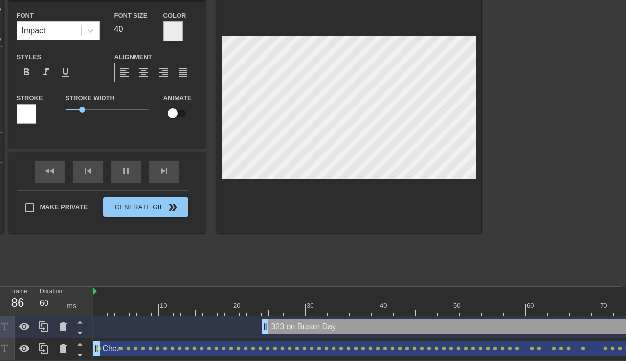
type input "70"
type textarea "323 on Buster Days"
type input "323 on Buster Days"
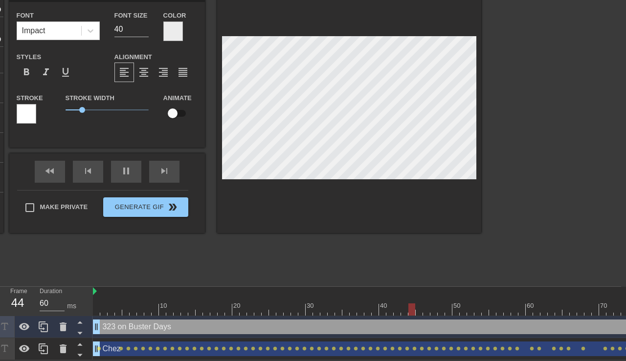
type input "70"
type textarea "323 on Buster Days"
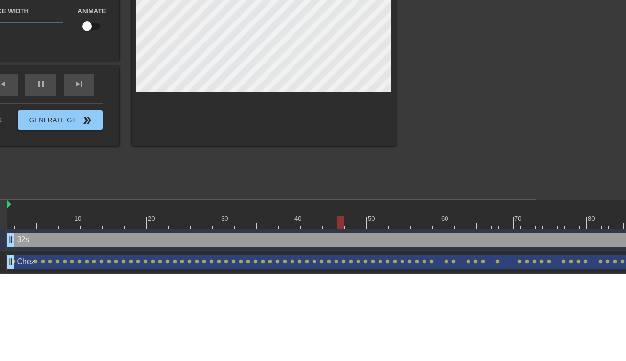
scroll to position [0, 0]
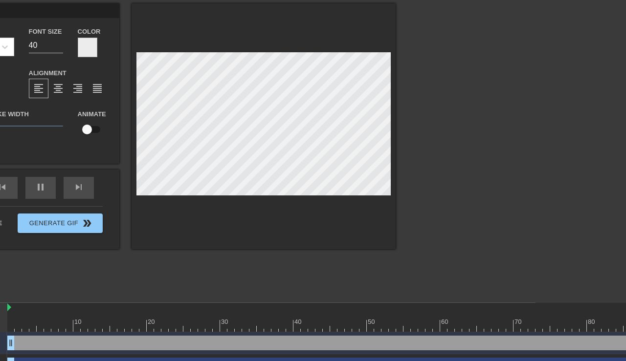
click at [85, 49] on div at bounding box center [88, 48] width 20 height 20
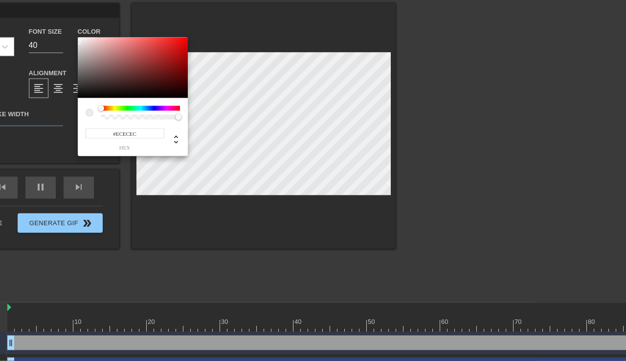
scroll to position [35, 90]
click at [85, 98] on div at bounding box center [133, 68] width 110 height 61
click at [83, 95] on div at bounding box center [133, 68] width 110 height 61
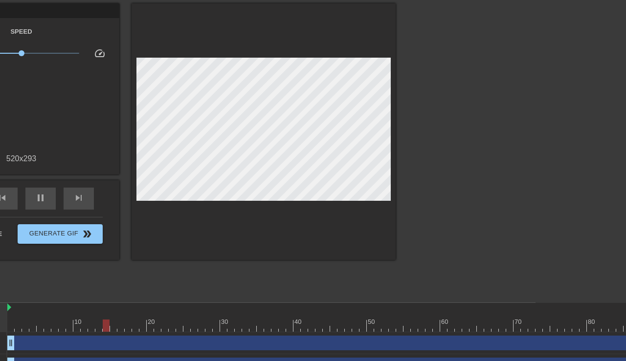
click at [293, 342] on div "drag_handle drag_handle" at bounding box center [392, 343] width 770 height 15
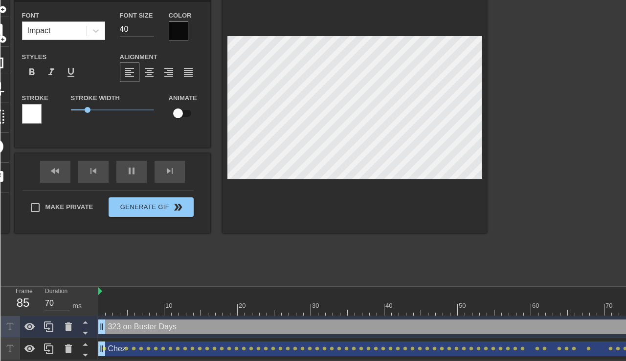
scroll to position [51, 0]
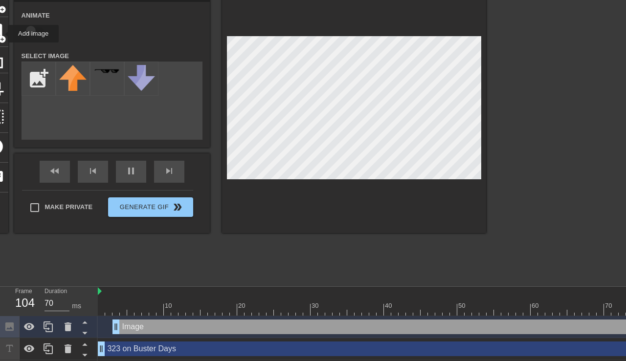
click at [43, 85] on input "file" at bounding box center [38, 78] width 33 height 33
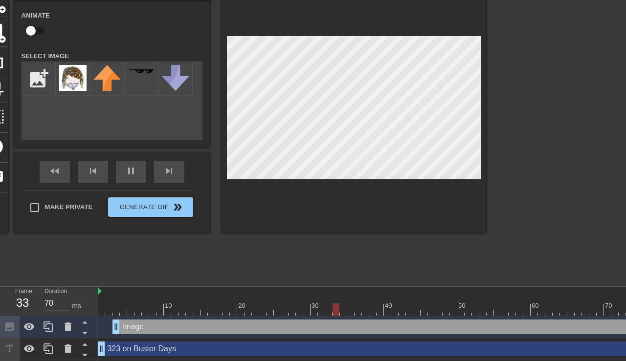
click at [82, 83] on img at bounding box center [72, 78] width 27 height 26
click at [68, 327] on icon at bounding box center [68, 327] width 7 height 9
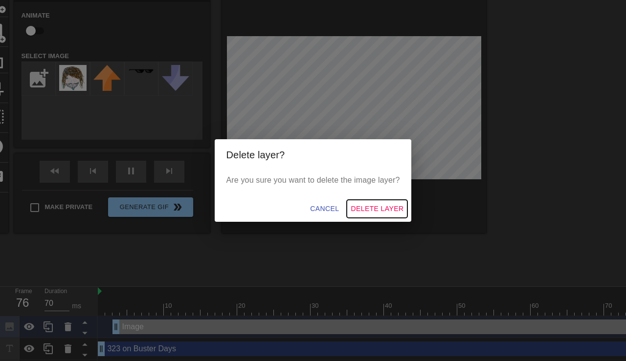
click at [383, 210] on span "Delete Layer" at bounding box center [377, 209] width 53 height 12
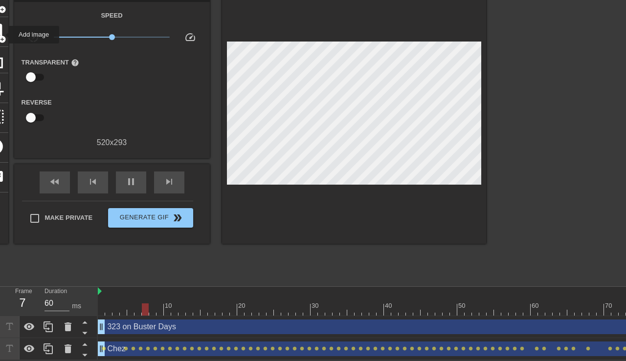
click at [2, 35] on span "add_circle" at bounding box center [2, 39] width 8 height 8
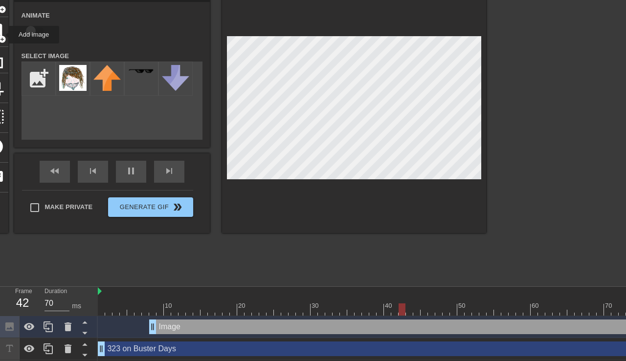
click at [42, 78] on input "file" at bounding box center [38, 78] width 33 height 33
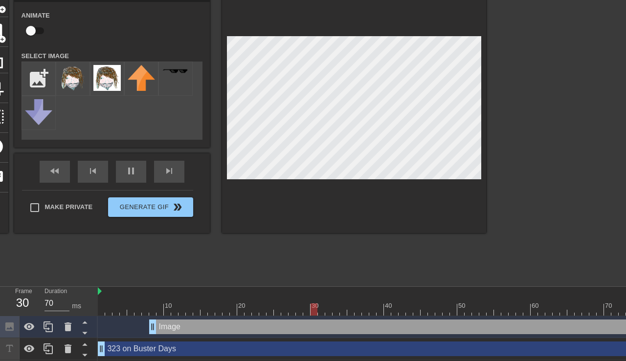
click at [77, 79] on img at bounding box center [72, 78] width 27 height 26
click at [407, 216] on div at bounding box center [571, 133] width 147 height 293
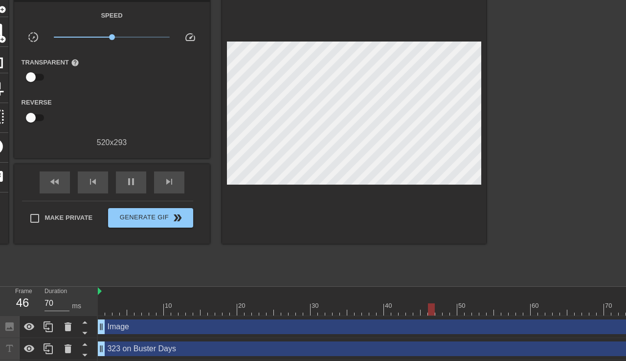
click at [67, 330] on icon at bounding box center [68, 327] width 7 height 9
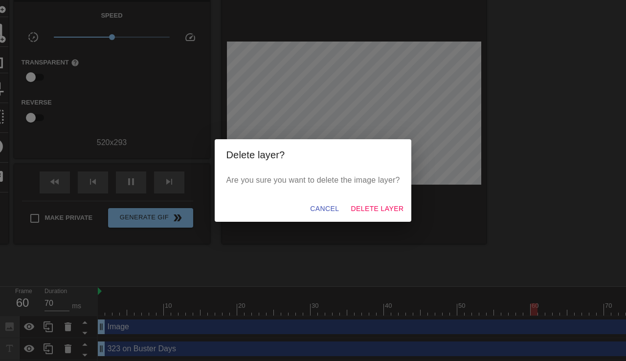
click at [381, 207] on span "Delete Layer" at bounding box center [377, 209] width 53 height 12
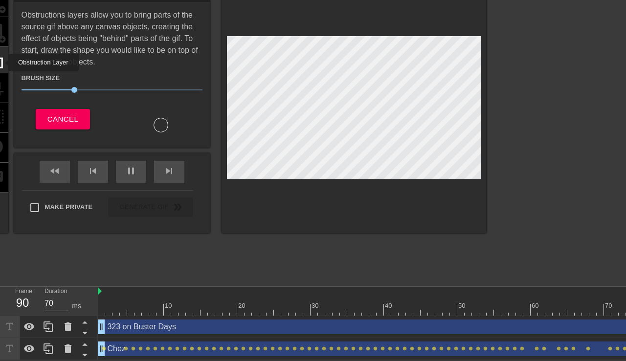
click at [64, 113] on span "Cancel" at bounding box center [62, 119] width 31 height 13
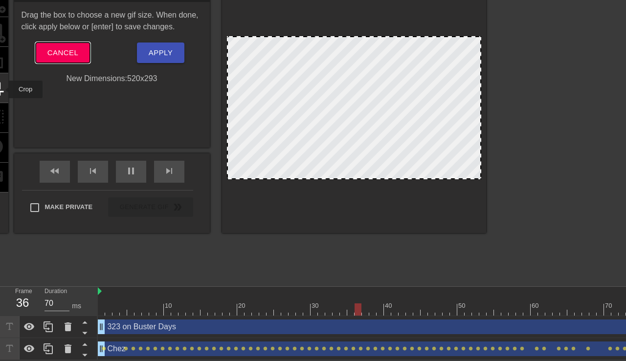
click at [67, 54] on span "Cancel" at bounding box center [62, 52] width 31 height 13
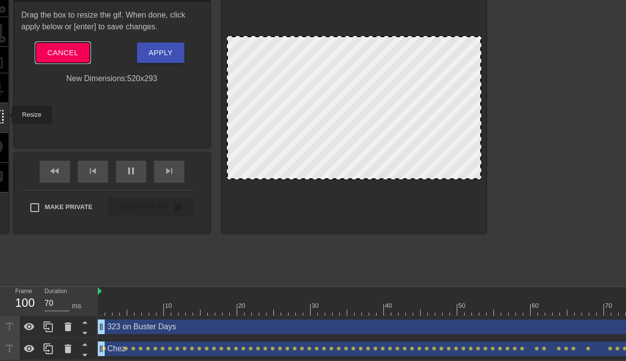
click at [73, 44] on button "Cancel" at bounding box center [63, 53] width 54 height 21
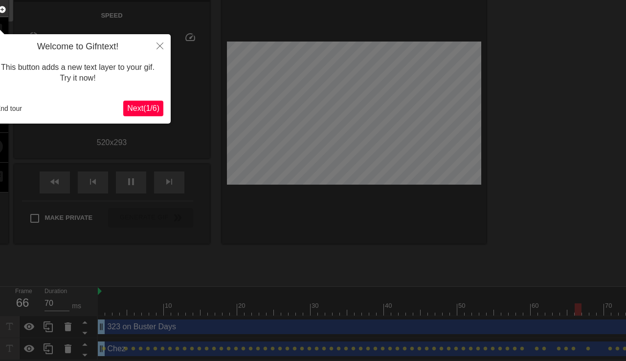
scroll to position [24, 0]
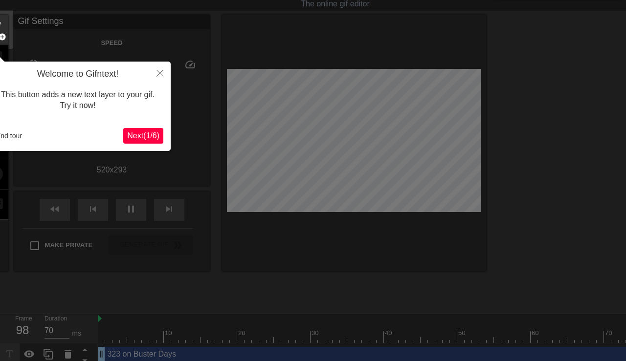
click at [162, 70] on icon "Close" at bounding box center [160, 73] width 7 height 7
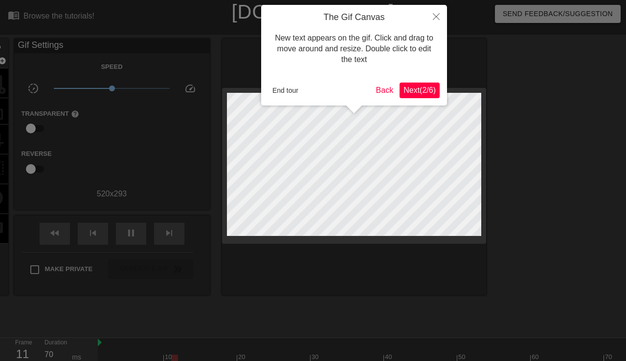
click at [407, 14] on icon "Close" at bounding box center [436, 16] width 7 height 7
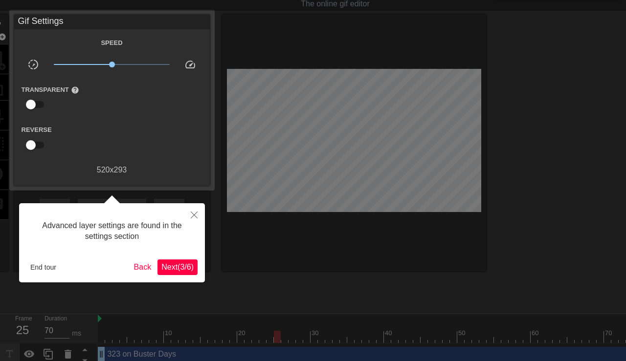
click at [190, 214] on button "Close" at bounding box center [194, 214] width 22 height 23
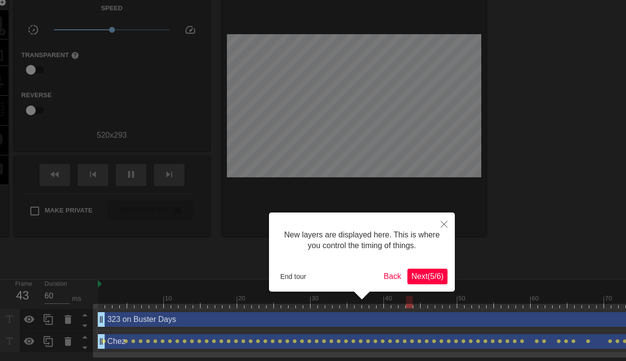
click at [407, 276] on span "Next ( 5 / 6 )" at bounding box center [427, 276] width 32 height 8
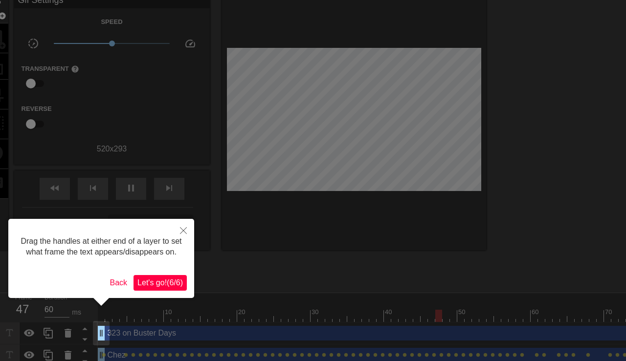
scroll to position [0, 0]
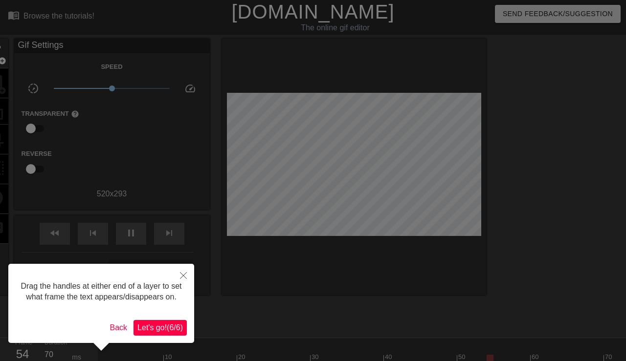
click at [172, 332] on span "Let's go! ( 6 / 6 )" at bounding box center [159, 328] width 45 height 8
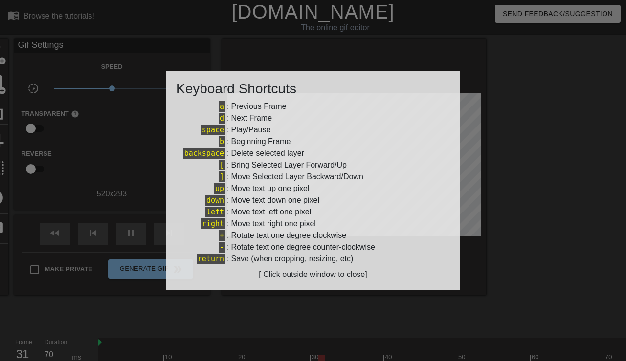
click at [407, 236] on div at bounding box center [313, 180] width 626 height 361
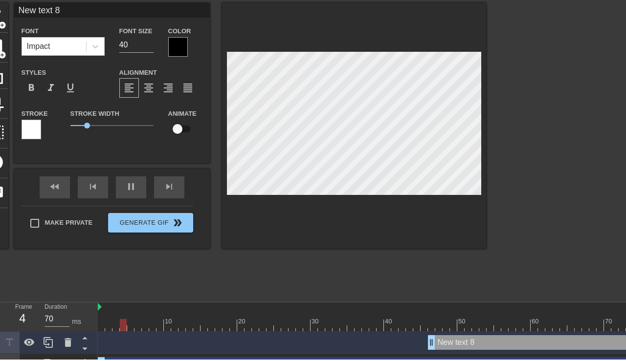
scroll to position [34, 0]
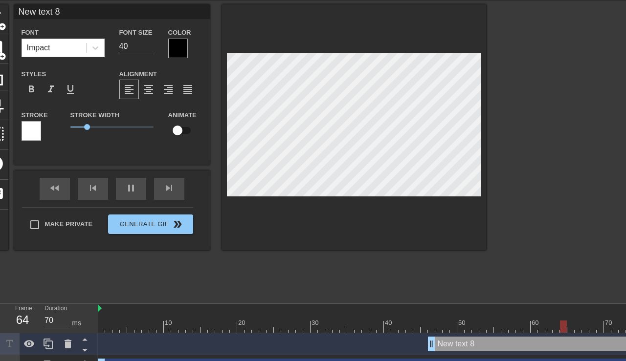
click at [68, 344] on icon at bounding box center [68, 344] width 7 height 9
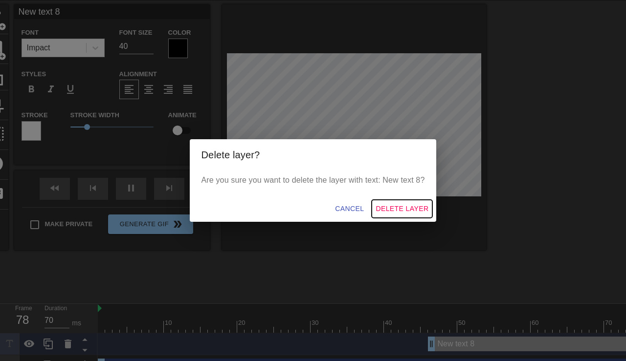
click at [407, 215] on span "Delete Layer" at bounding box center [402, 209] width 53 height 12
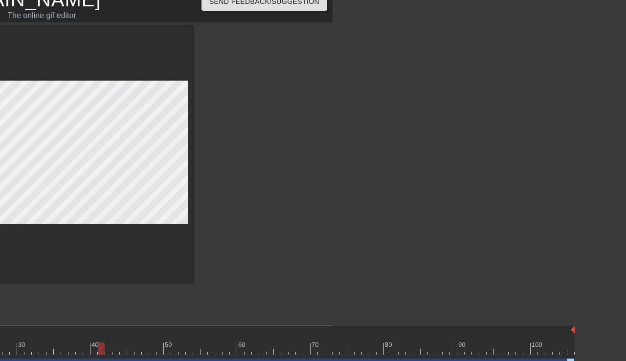
scroll to position [12, 293]
click at [407, 331] on div at bounding box center [564, 363] width 22 height 75
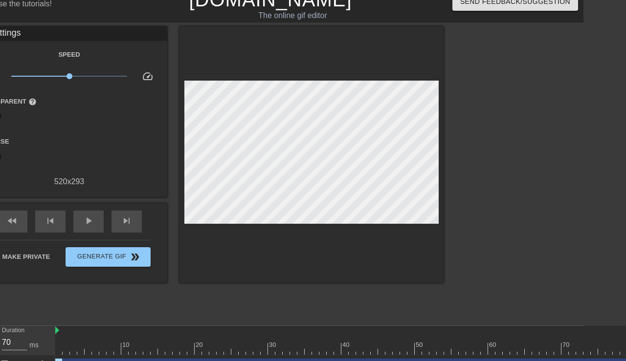
scroll to position [12, 34]
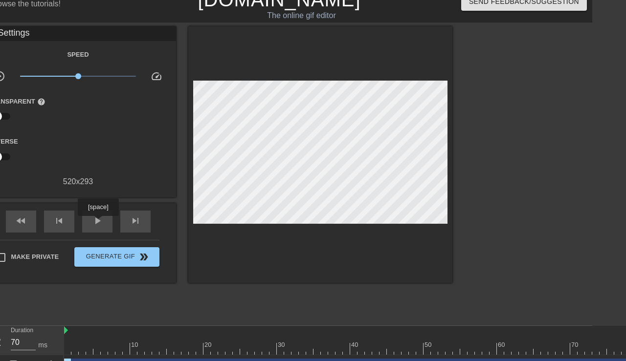
click at [99, 223] on span "play_arrow" at bounding box center [97, 221] width 12 height 12
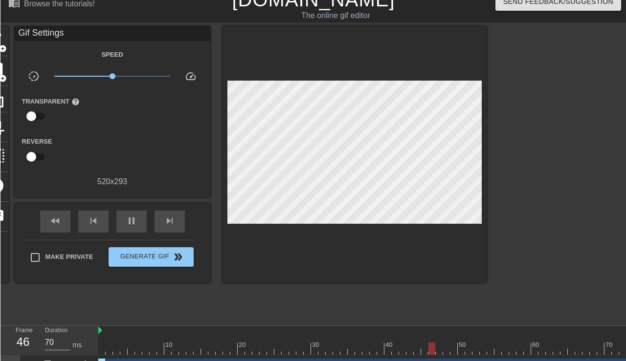
scroll to position [12, 0]
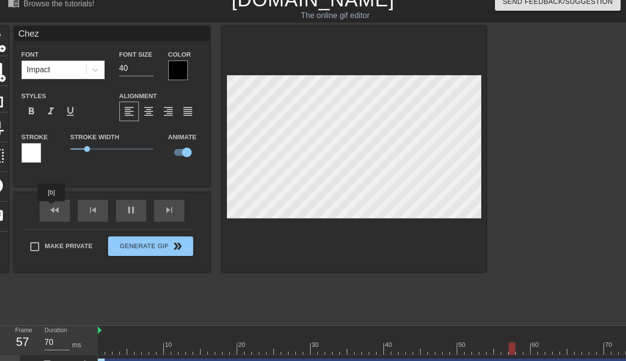
click at [52, 208] on div "fast_rewind skip_previous pause skip_next" at bounding box center [111, 211] width 159 height 37
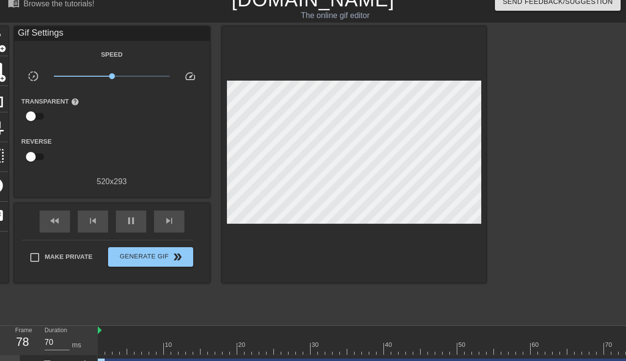
click at [54, 222] on span "fast_rewind" at bounding box center [55, 221] width 12 height 12
click at [136, 220] on span "pause" at bounding box center [131, 221] width 12 height 12
click at [52, 219] on span "fast_rewind" at bounding box center [55, 221] width 12 height 12
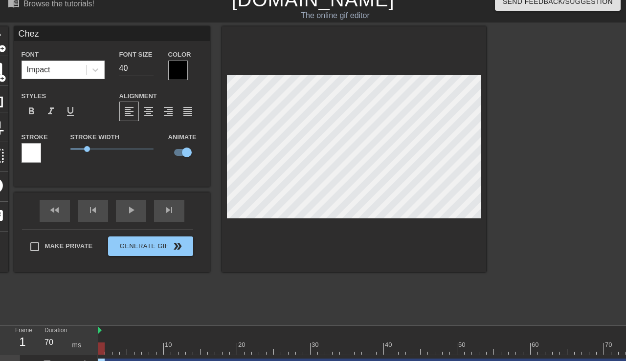
click at [108, 352] on div at bounding box center [483, 349] width 770 height 12
click at [114, 349] on div at bounding box center [483, 349] width 770 height 12
click at [60, 213] on div "fast_rewind" at bounding box center [55, 211] width 30 height 22
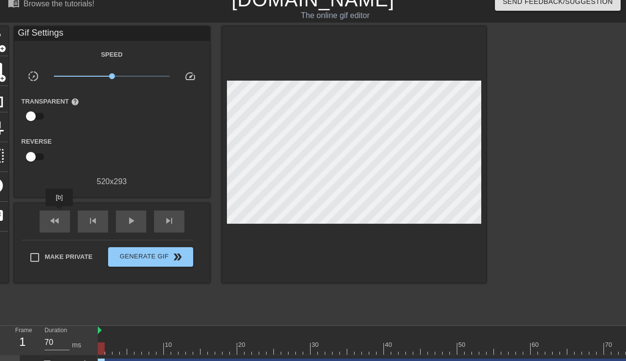
click at [137, 219] on div "play_arrow" at bounding box center [131, 222] width 30 height 22
click at [172, 258] on span "double_arrow" at bounding box center [178, 257] width 12 height 12
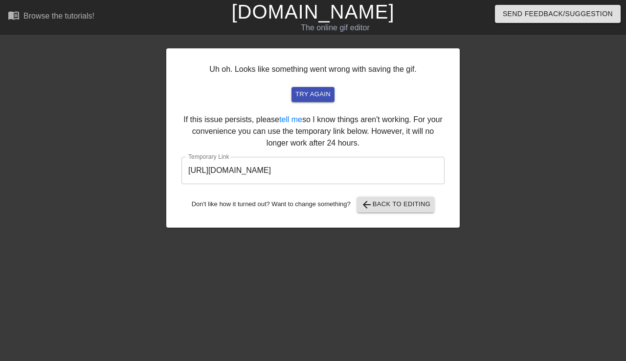
click at [342, 171] on input "[URL][DOMAIN_NAME]" at bounding box center [312, 170] width 263 height 27
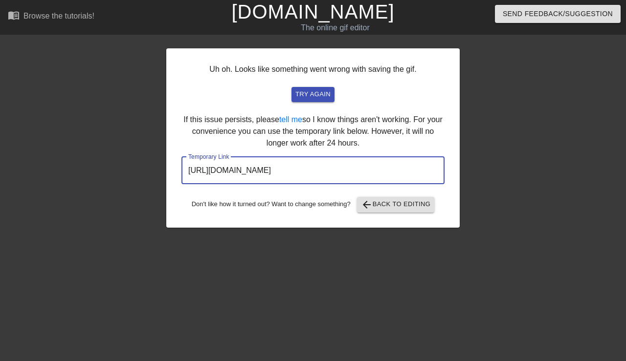
click at [356, 170] on input "[URL][DOMAIN_NAME]" at bounding box center [312, 170] width 263 height 27
click at [351, 171] on input "[URL][DOMAIN_NAME]" at bounding box center [312, 170] width 263 height 27
click at [319, 93] on span "try again" at bounding box center [312, 94] width 35 height 11
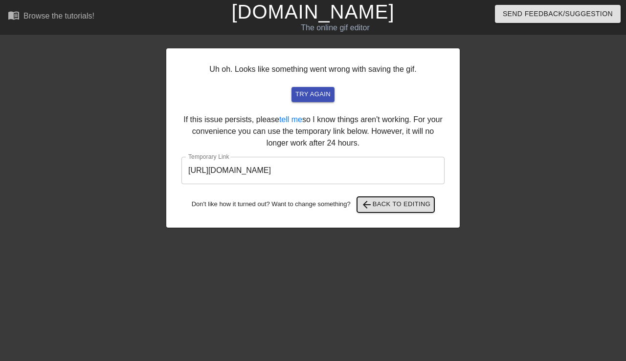
click at [407, 207] on span "arrow_back Back to Editing" at bounding box center [396, 205] width 70 height 12
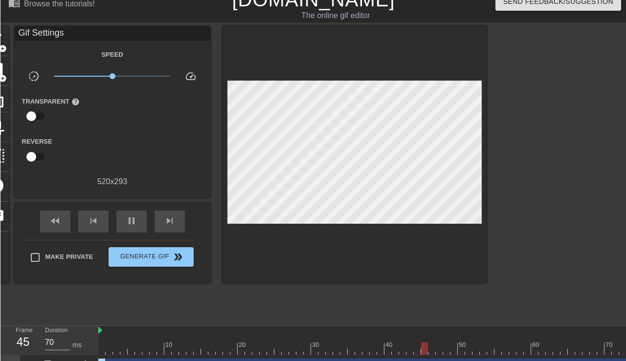
scroll to position [12, 0]
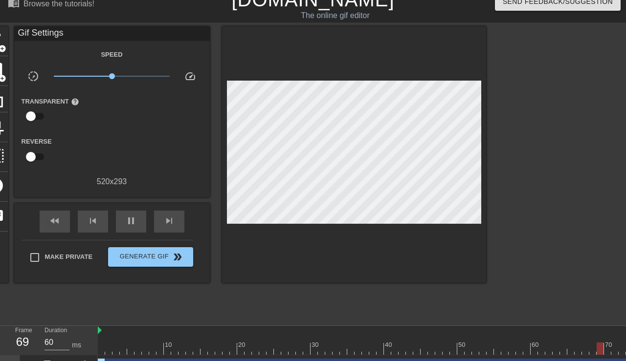
click at [70, 366] on icon at bounding box center [68, 366] width 7 height 9
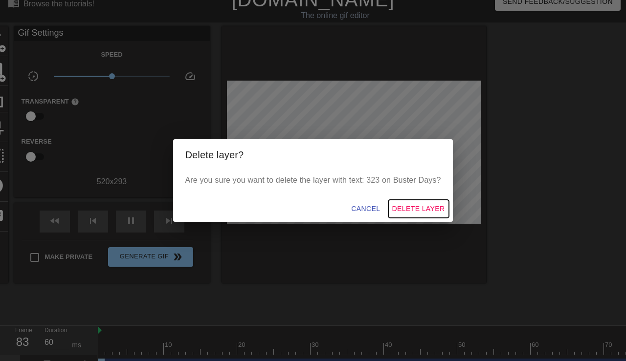
click at [407, 215] on span "Delete Layer" at bounding box center [418, 209] width 53 height 12
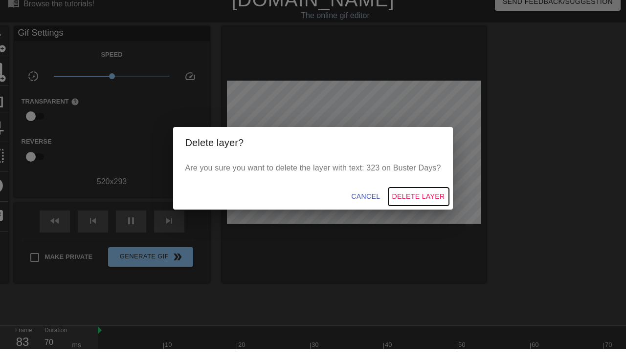
scroll to position [29, 0]
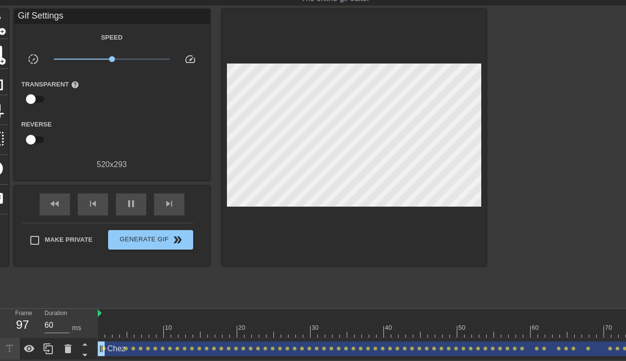
click at [65, 348] on icon at bounding box center [68, 349] width 7 height 9
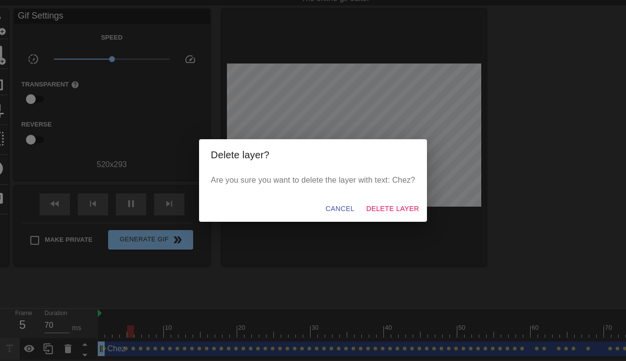
click at [385, 202] on button "Delete Layer" at bounding box center [392, 209] width 61 height 18
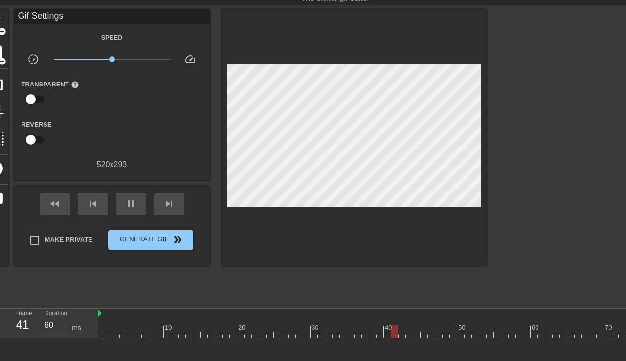
click at [6, 59] on span "add_circle" at bounding box center [2, 61] width 8 height 8
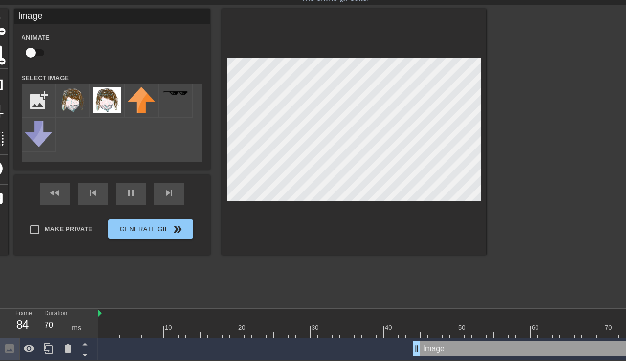
click at [105, 105] on img at bounding box center [106, 100] width 27 height 26
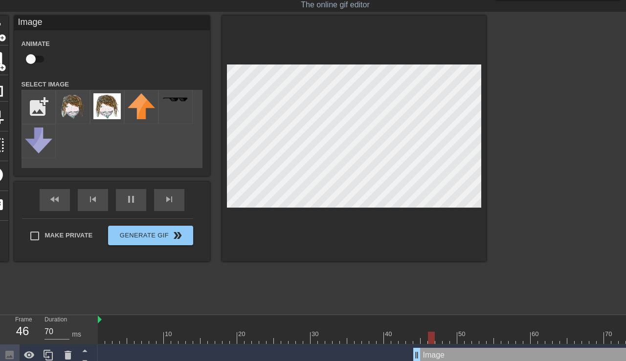
scroll to position [0, 0]
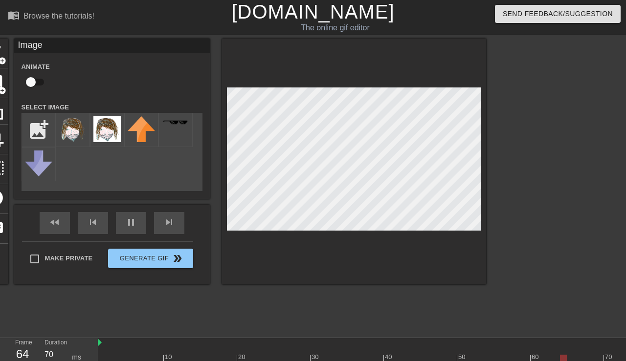
click at [39, 258] on div "Make Private Generate Gif double_arrow" at bounding box center [107, 261] width 171 height 39
